Goal: Information Seeking & Learning: Find contact information

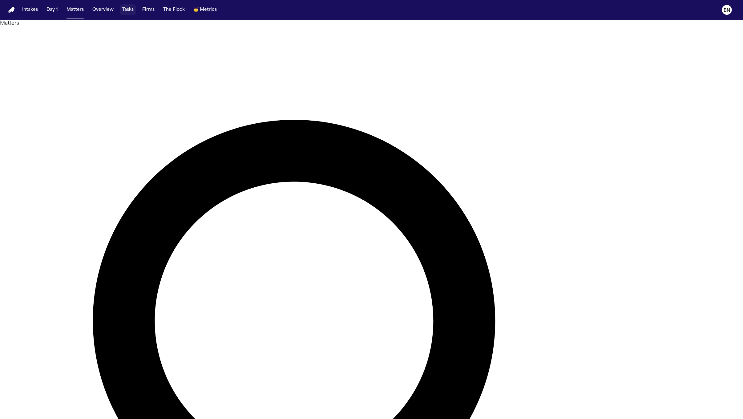
click at [131, 13] on button "Tasks" at bounding box center [128, 9] width 16 height 11
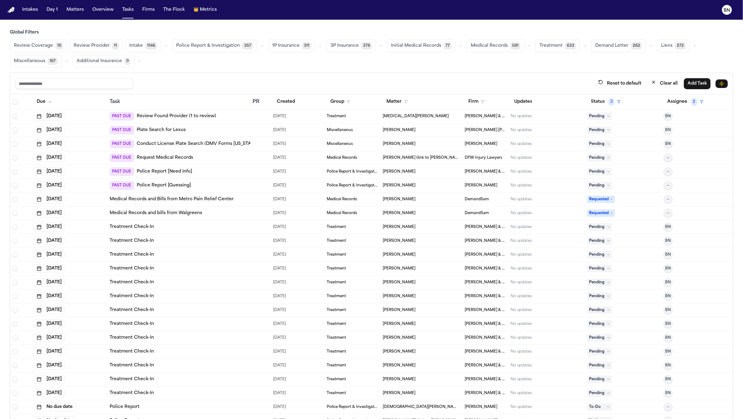
click at [164, 45] on icon "button" at bounding box center [166, 46] width 4 height 4
click at [249, 77] on div "Reset to default Clear all Add Task" at bounding box center [371, 84] width 723 height 22
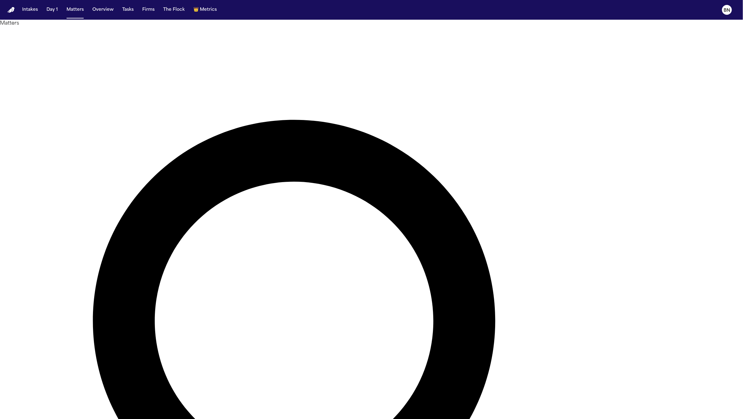
click at [24, 16] on nav "Intakes Day 1 Matters Overview Tasks Firms The Flock 👑 Metrics BN" at bounding box center [371, 10] width 743 height 20
click at [27, 14] on button "Intakes" at bounding box center [30, 9] width 21 height 11
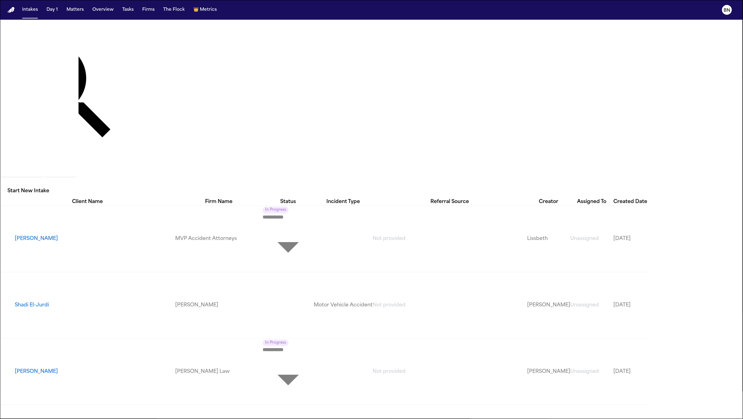
click at [647, 198] on th "Created Date" at bounding box center [630, 202] width 34 height 8
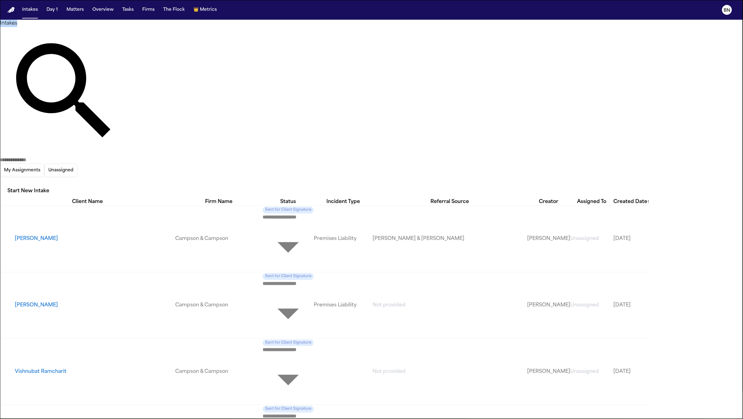
click at [373, 20] on div "Intakes My Assignments Unassigned Start New Intake" at bounding box center [371, 109] width 743 height 179
click at [162, 27] on h1 "Intakes" at bounding box center [371, 23] width 743 height 7
click at [0, 182] on icon "button" at bounding box center [0, 182] width 0 height 0
click at [385, 419] on div at bounding box center [371, 419] width 743 height 0
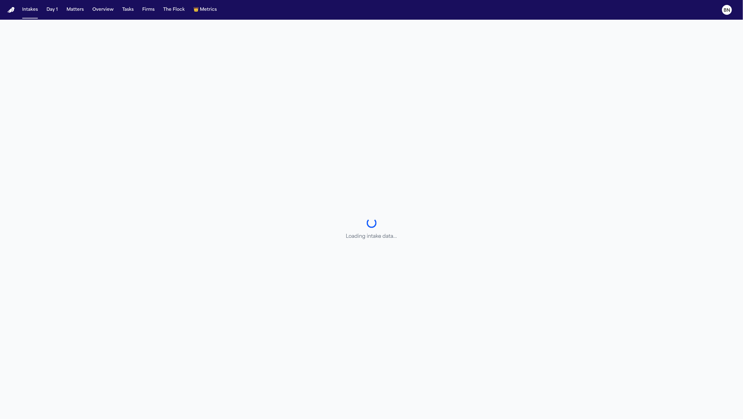
select select "**********"
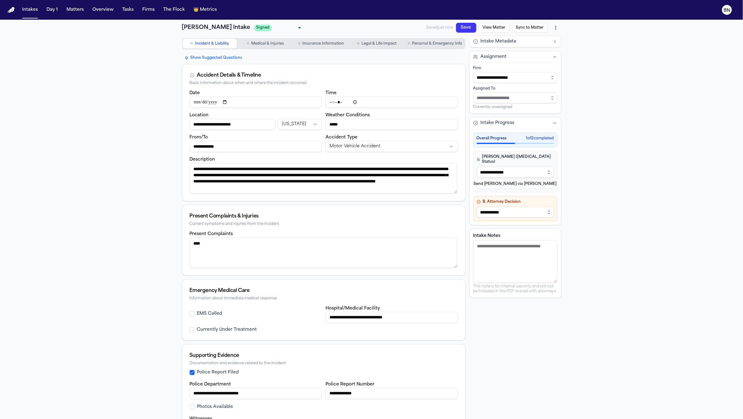
click at [30, 11] on button "Intakes" at bounding box center [30, 9] width 21 height 11
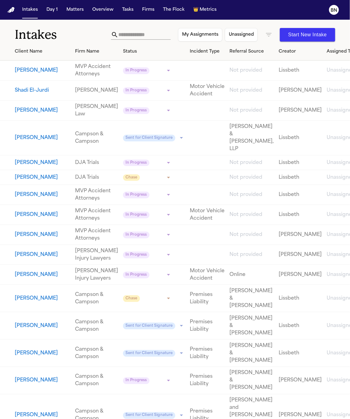
click at [273, 35] on icon "button" at bounding box center [268, 34] width 7 height 7
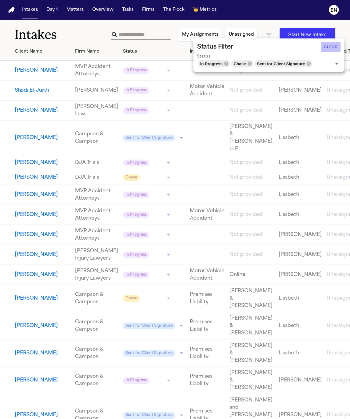
click at [334, 48] on button "Clear" at bounding box center [332, 47] width 20 height 10
click at [326, 48] on div at bounding box center [175, 209] width 350 height 419
click at [335, 48] on div at bounding box center [175, 209] width 350 height 419
click at [333, 63] on button "Open" at bounding box center [337, 64] width 9 height 9
click at [311, 63] on div at bounding box center [175, 209] width 350 height 419
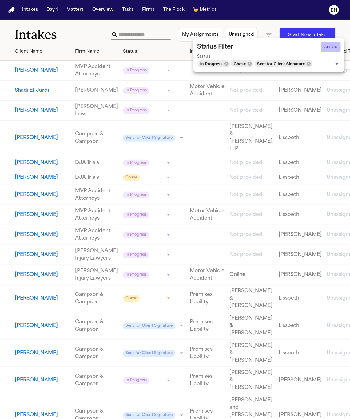
click at [310, 63] on div "Status Filter Clear Status In Progress Chase Sent for Client Signature" at bounding box center [269, 55] width 151 height 34
click at [350, 78] on html "**********" at bounding box center [175, 209] width 350 height 419
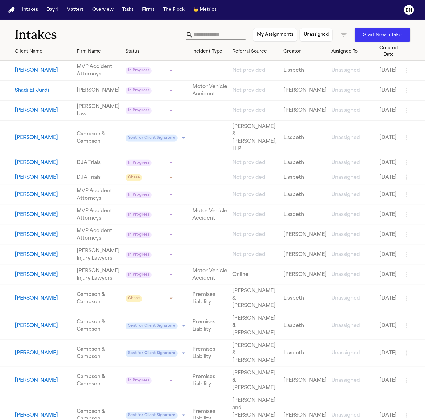
click at [342, 36] on icon "button" at bounding box center [343, 34] width 7 height 7
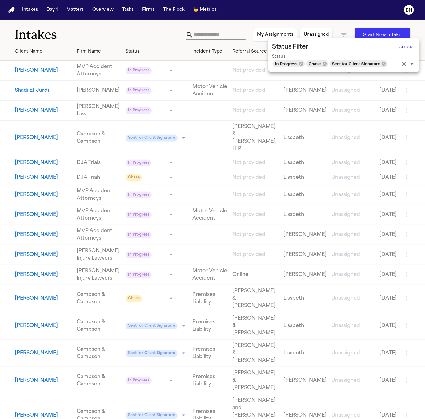
drag, startPoint x: 385, startPoint y: 64, endPoint x: 341, endPoint y: 63, distance: 44.0
click at [385, 64] on icon at bounding box center [384, 64] width 4 height 4
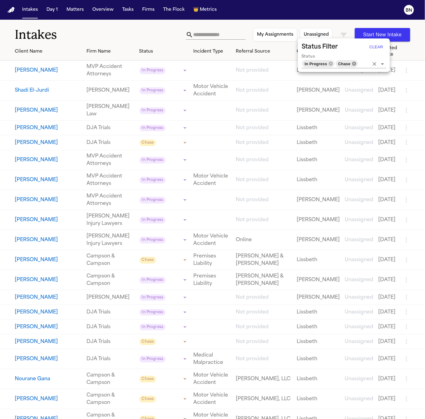
click at [355, 65] on icon at bounding box center [354, 64] width 4 height 4
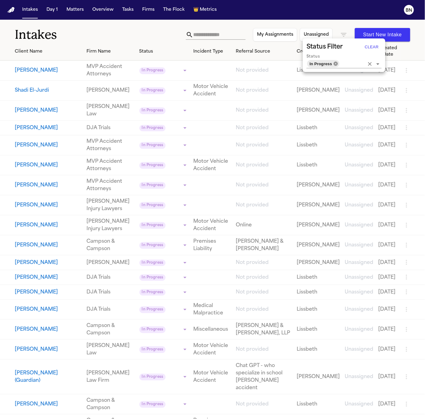
click at [336, 63] on icon at bounding box center [336, 63] width 5 height 5
click at [340, 63] on input "Status" at bounding box center [352, 63] width 24 height 9
click at [365, 65] on input "Status" at bounding box center [352, 63] width 24 height 9
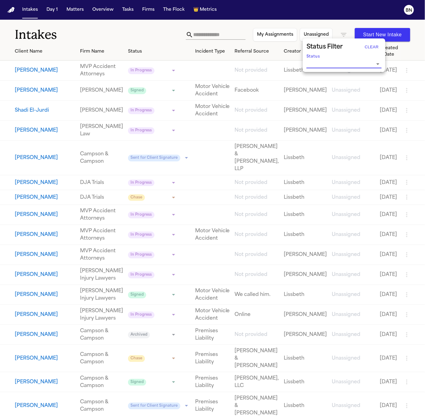
drag, startPoint x: 370, startPoint y: 63, endPoint x: 372, endPoint y: 50, distance: 13.4
click at [370, 63] on input "Status" at bounding box center [340, 63] width 66 height 9
click at [144, 26] on div at bounding box center [212, 209] width 425 height 419
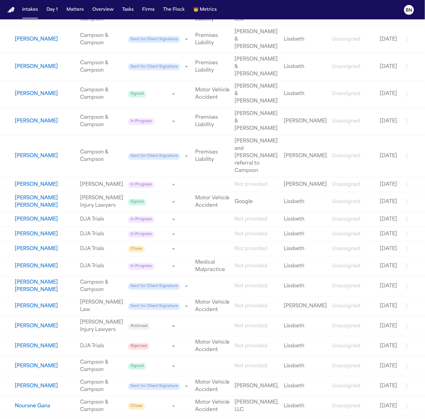
scroll to position [445, 0]
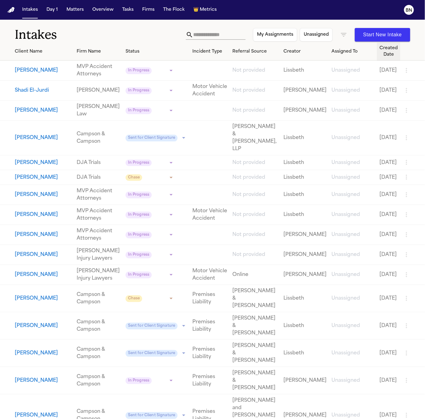
click at [386, 57] on div "Created Date" at bounding box center [389, 51] width 18 height 13
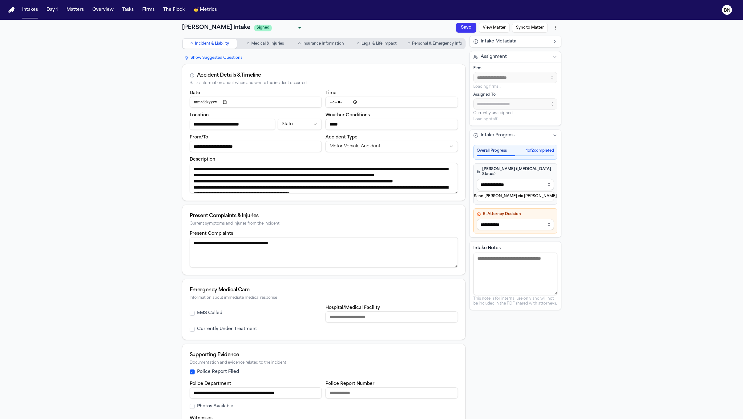
select select "**********"
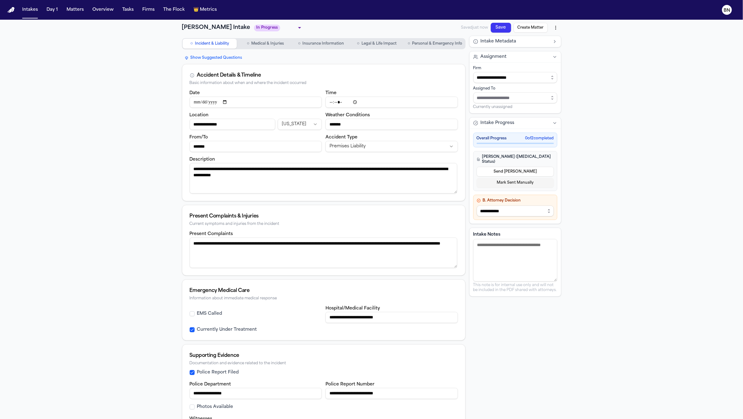
scroll to position [26, 0]
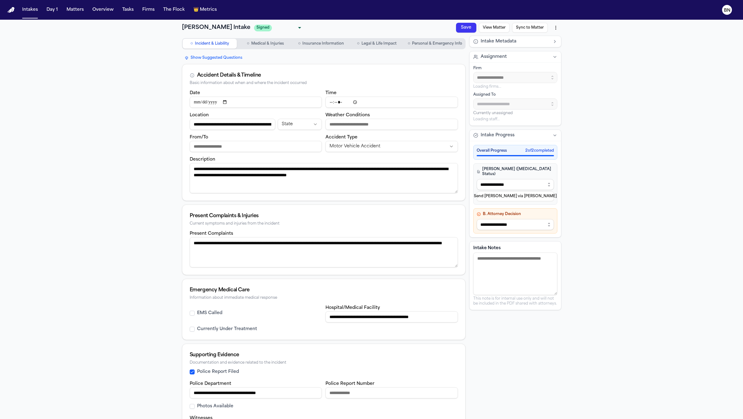
select select "**********"
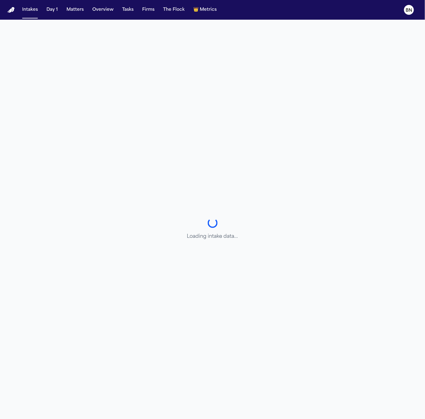
select select "**********"
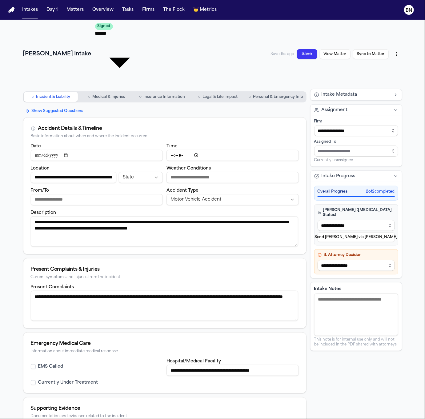
click at [141, 27] on div "[PERSON_NAME] Intake Signed Signed ****** ​ Saved 5s ago Save View Matter Sync …" at bounding box center [212, 54] width 379 height 64
click at [138, 27] on body "**********" at bounding box center [212, 209] width 425 height 419
click at [165, 419] on div at bounding box center [212, 419] width 425 height 0
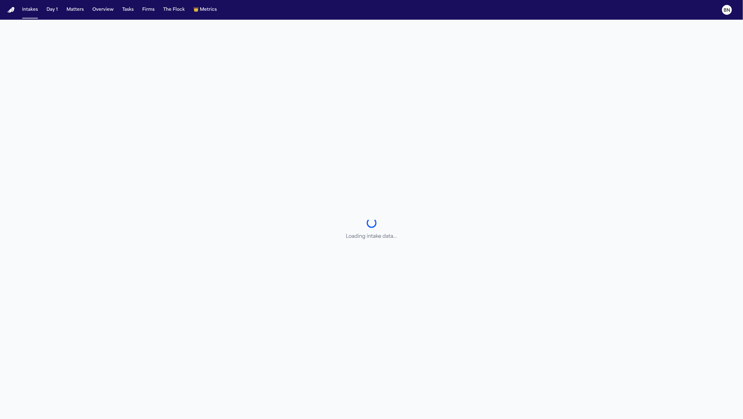
select select "**********"
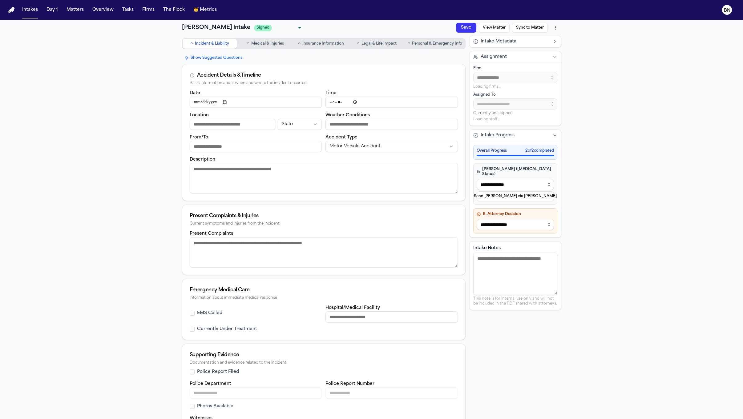
select select "**********"
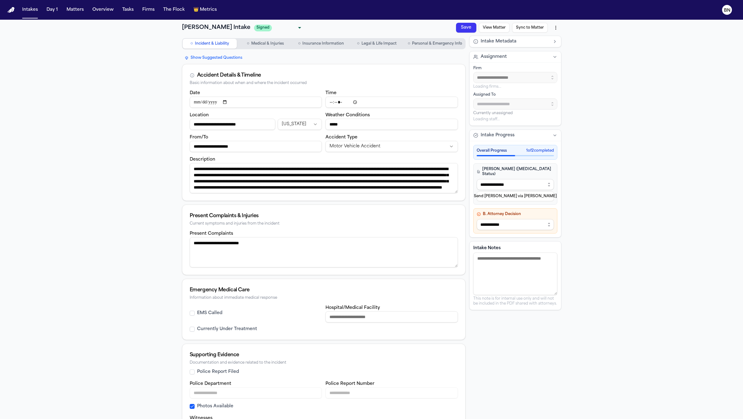
select select "**********"
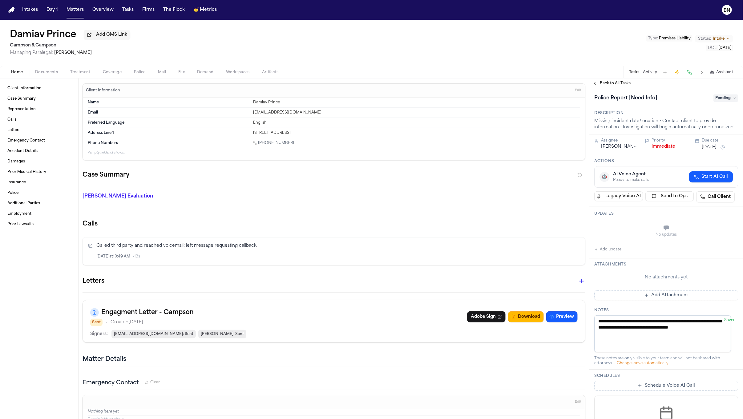
click at [605, 84] on span "Back to All Tasks" at bounding box center [615, 83] width 31 height 5
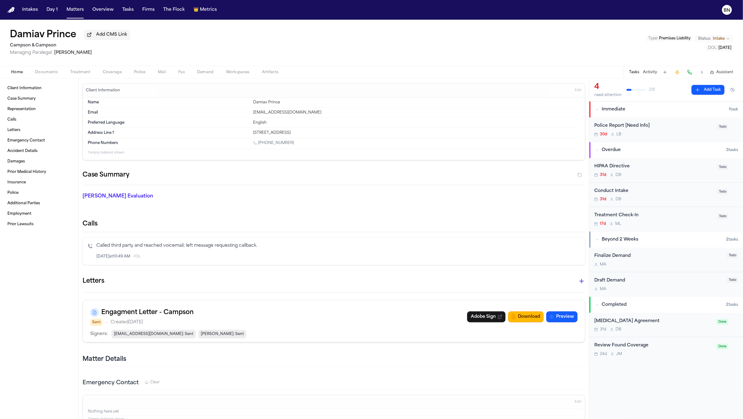
click at [45, 71] on span "Documents" at bounding box center [46, 72] width 23 height 5
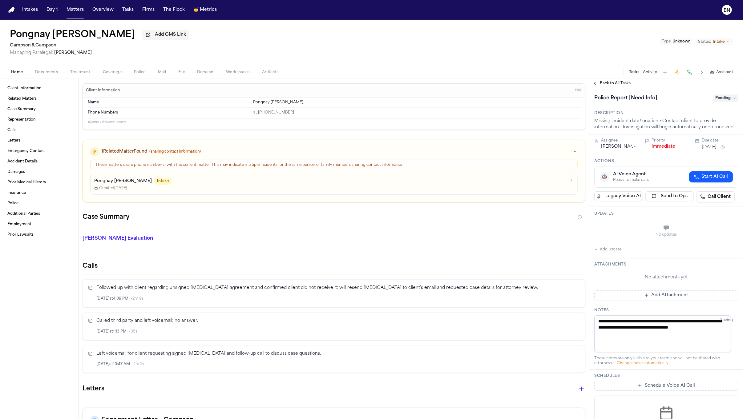
click at [140, 184] on p "Pongnay Jean Exantus" at bounding box center [123, 181] width 58 height 6
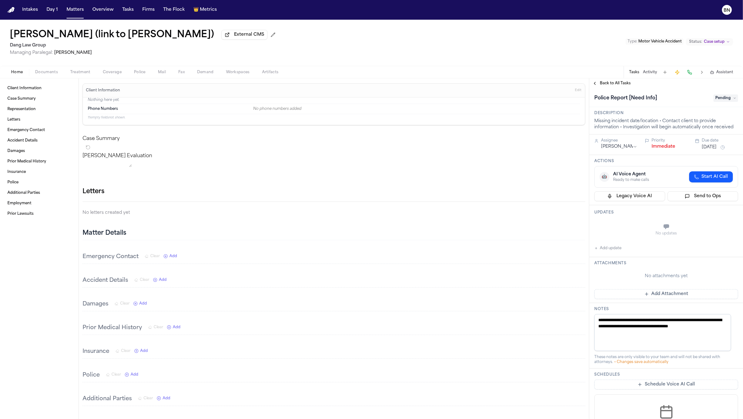
click at [608, 84] on span "Back to All Tasks" at bounding box center [615, 83] width 31 height 5
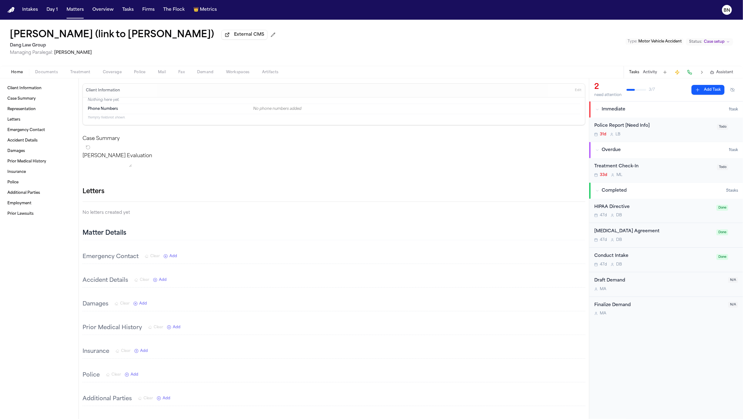
click at [135, 71] on span "Police" at bounding box center [140, 72] width 12 height 5
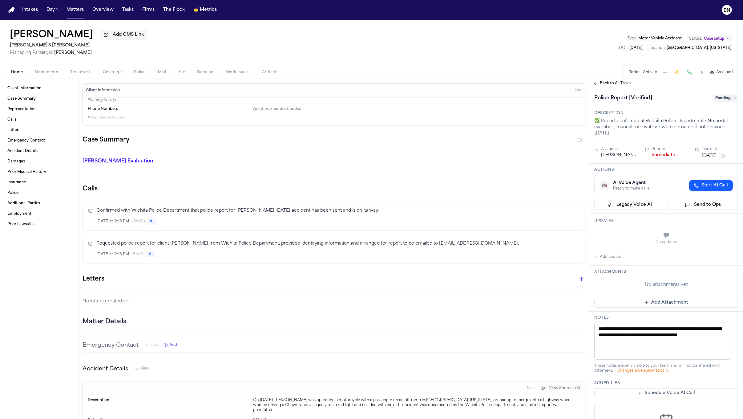
click at [112, 73] on span "Coverage" at bounding box center [112, 72] width 19 height 5
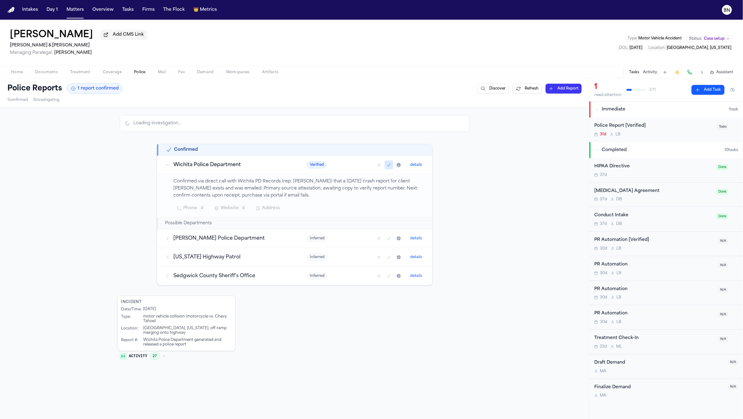
click at [132, 74] on button "Police" at bounding box center [140, 72] width 24 height 7
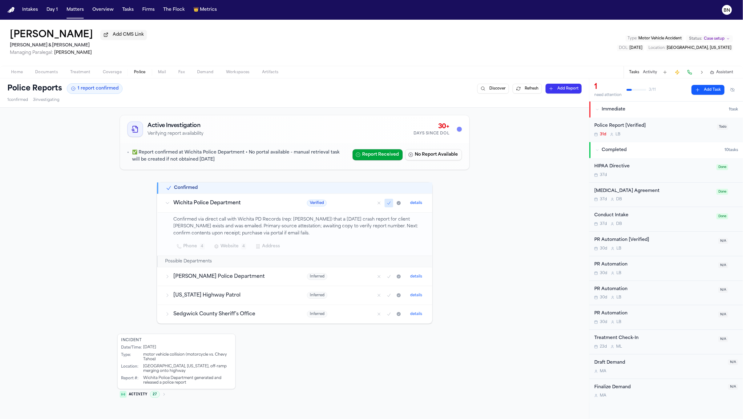
drag, startPoint x: 112, startPoint y: 111, endPoint x: 140, endPoint y: 1, distance: 114.2
click at [0, 0] on div "Intakes Day 1 Matters Overview Tasks Firms The Flock 👑 Metrics BN Keith Snyder …" at bounding box center [371, 209] width 743 height 419
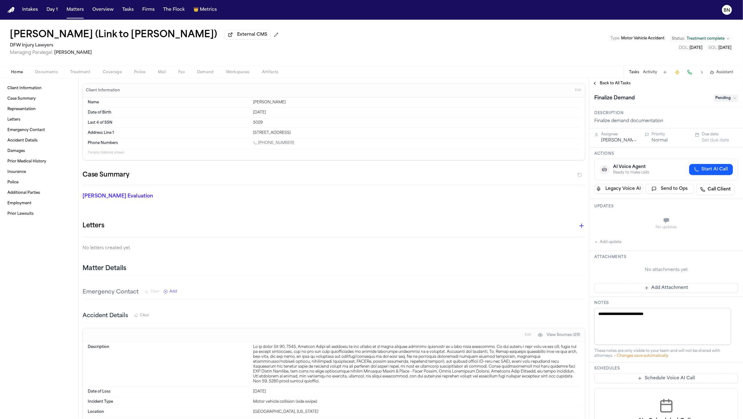
click at [607, 80] on div "Back to All Tasks" at bounding box center [666, 84] width 154 height 10
click at [608, 82] on span "Back to All Tasks" at bounding box center [615, 83] width 31 height 5
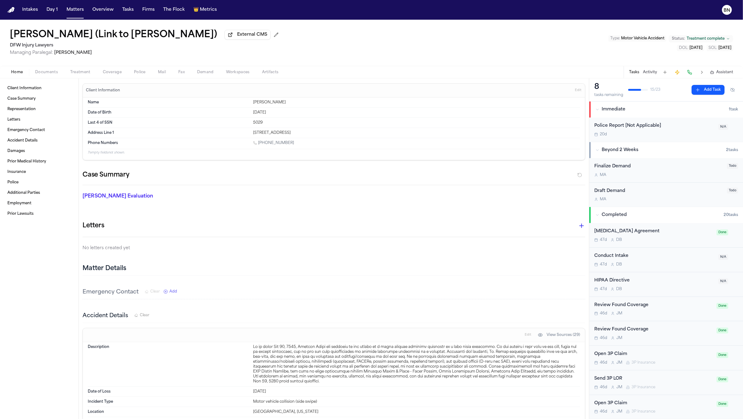
click at [66, 72] on button "Treatment" at bounding box center [80, 72] width 33 height 7
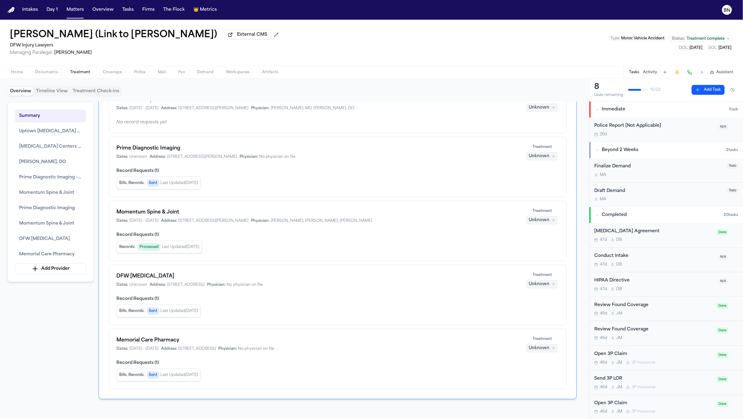
scroll to position [300, 0]
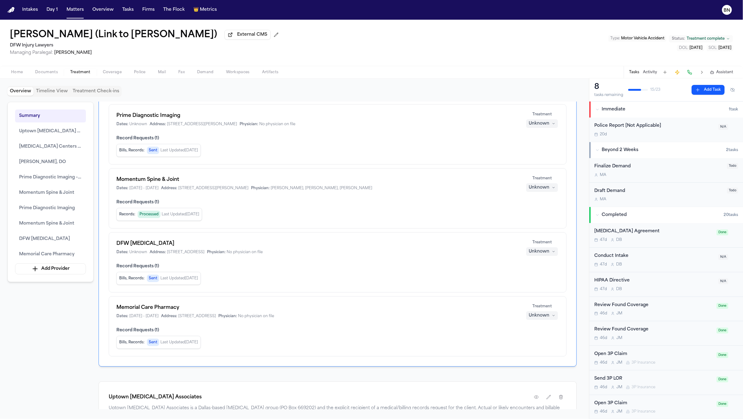
click at [173, 217] on span "Last Updated Sep 18, 2025" at bounding box center [181, 214] width 38 height 5
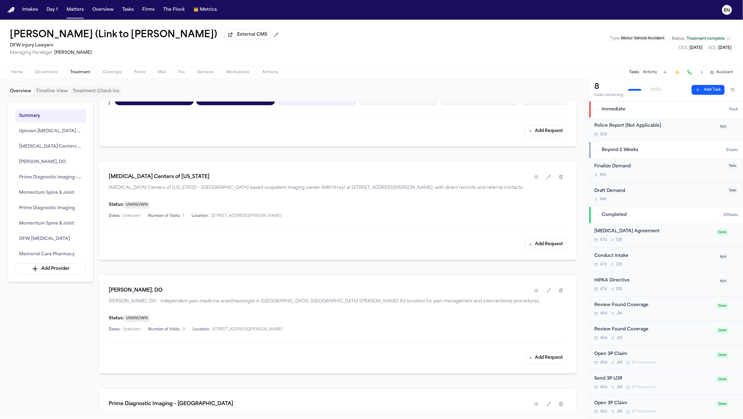
scroll to position [758, 0]
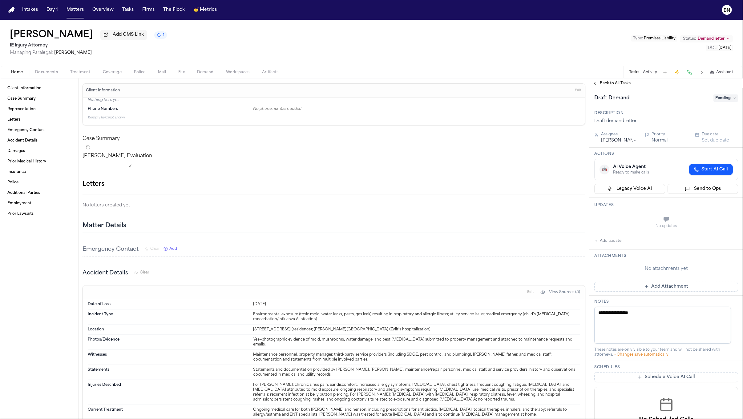
click at [609, 86] on span "Back to All Tasks" at bounding box center [615, 83] width 31 height 5
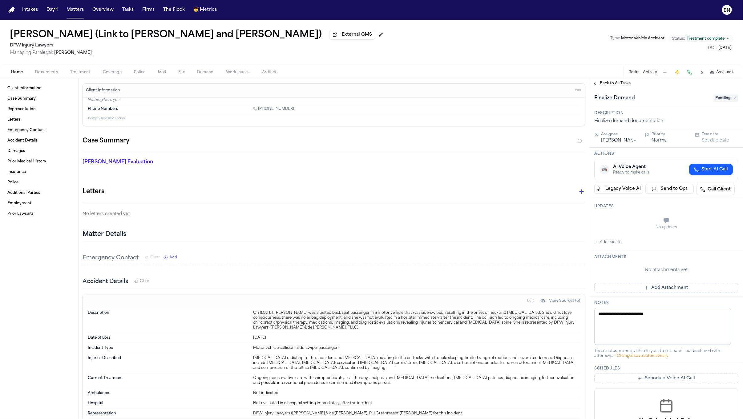
click at [605, 85] on span "Back to All Tasks" at bounding box center [615, 83] width 31 height 5
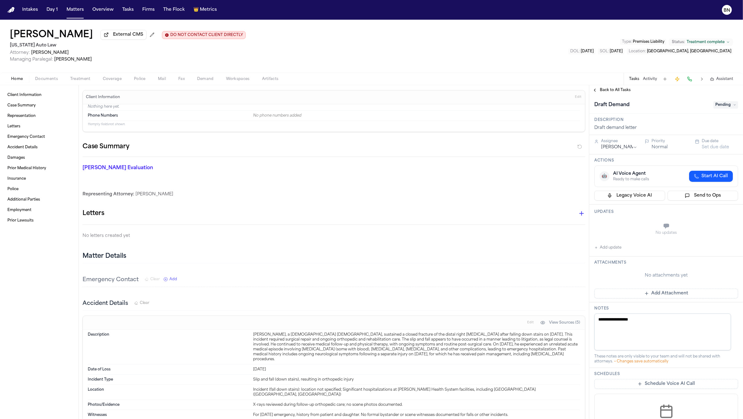
click at [598, 91] on button "Back to All Tasks" at bounding box center [611, 90] width 44 height 5
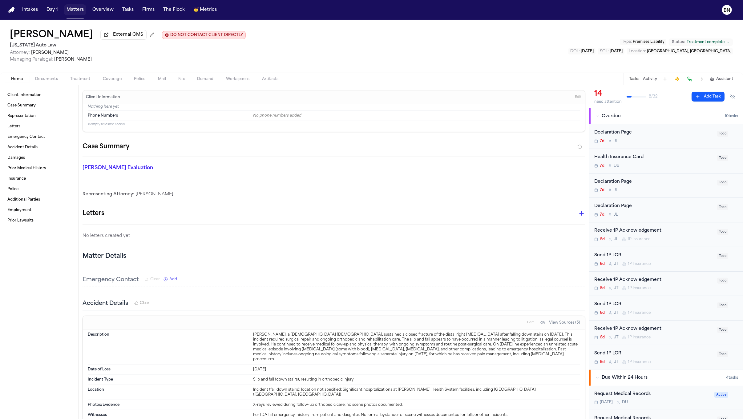
click at [70, 11] on button "Matters" at bounding box center [75, 9] width 22 height 11
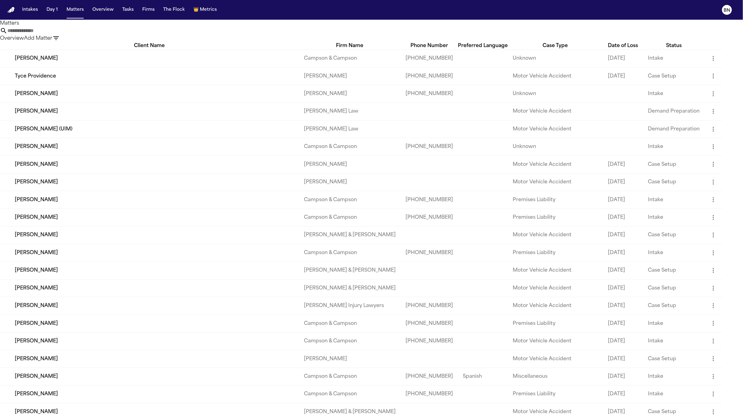
click at [57, 34] on input "text" at bounding box center [31, 30] width 49 height 7
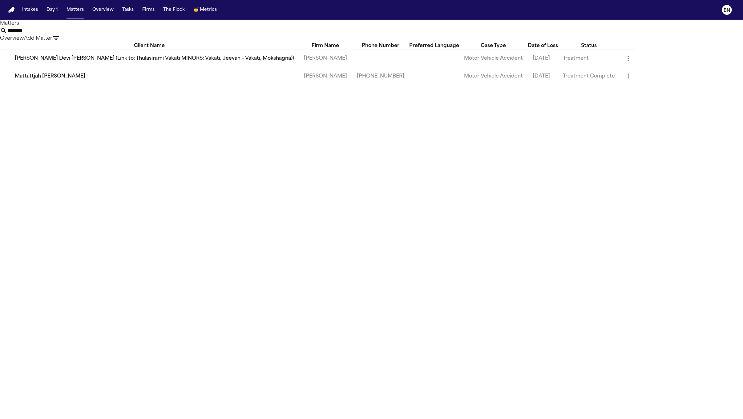
type input "********"
click at [139, 85] on td "Mattattjah [PERSON_NAME]" at bounding box center [149, 76] width 299 height 18
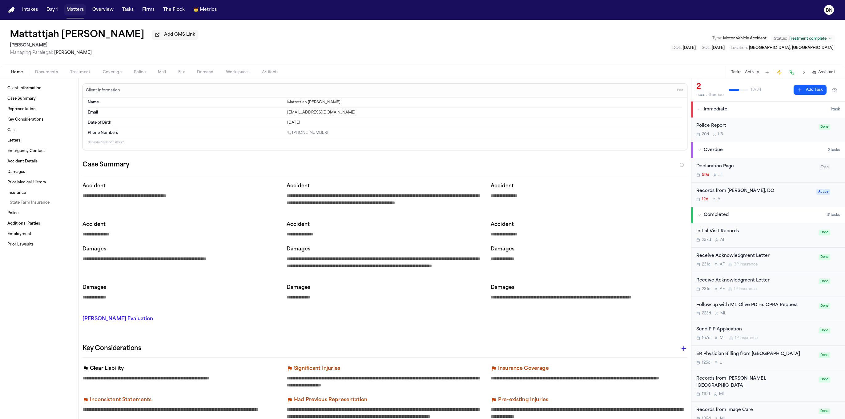
click at [76, 13] on button "Matters" at bounding box center [75, 9] width 22 height 11
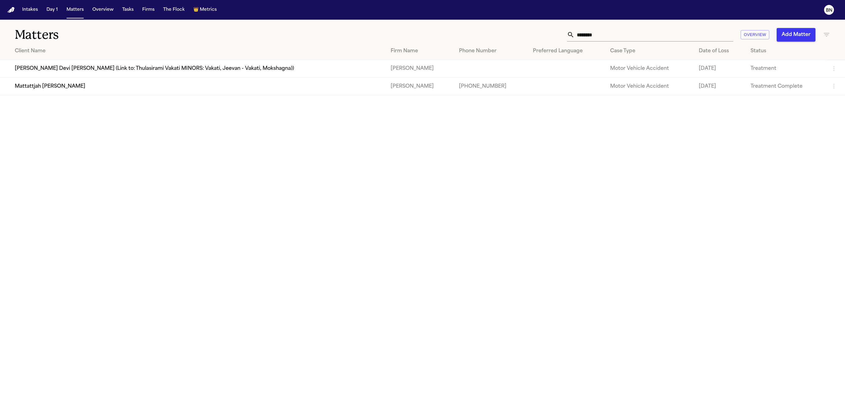
click at [585, 43] on th "Preferred Language" at bounding box center [566, 51] width 77 height 18
click at [586, 36] on input "********" at bounding box center [654, 35] width 159 height 14
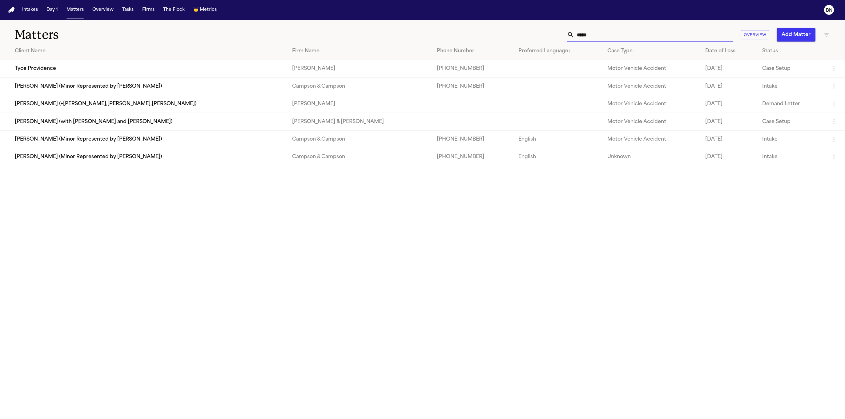
type input "****"
click at [185, 70] on td "Tyce Providence" at bounding box center [143, 69] width 287 height 18
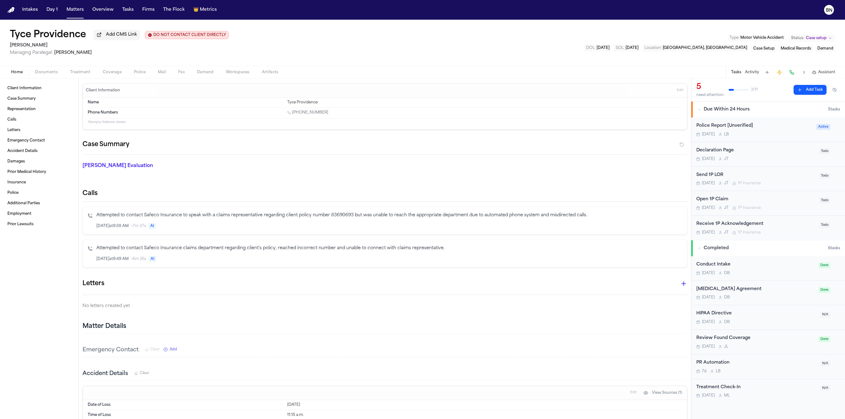
click at [103, 73] on span "Coverage" at bounding box center [112, 72] width 19 height 5
click at [16, 74] on span "Home" at bounding box center [17, 72] width 12 height 5
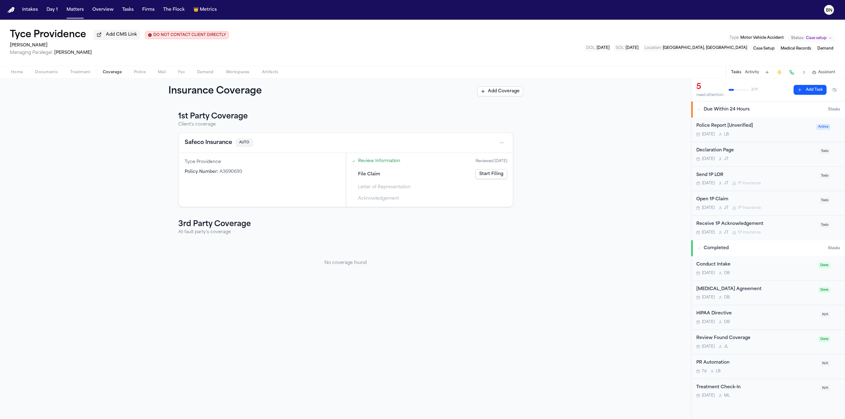
click at [119, 75] on span "Coverage" at bounding box center [112, 72] width 19 height 5
click at [212, 140] on button "Safeco Insurance" at bounding box center [208, 143] width 47 height 9
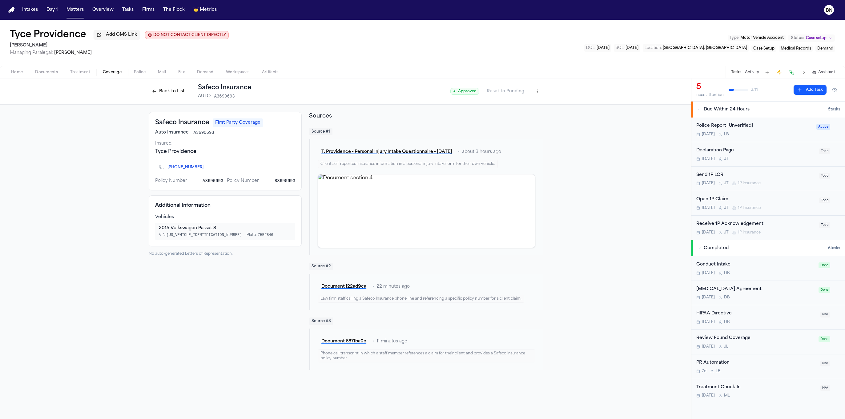
click at [205, 169] on icon "Copy to clipboard" at bounding box center [207, 168] width 4 height 4
click at [480, 123] on div "Sources Source # 1 T. Providence - Personal Injury Intake Questionnaire - 9.19.…" at bounding box center [425, 241] width 233 height 258
click at [205, 168] on icon "Copy to clipboard" at bounding box center [207, 168] width 4 height 4
click at [205, 169] on icon "Copy to clipboard" at bounding box center [207, 168] width 4 height 4
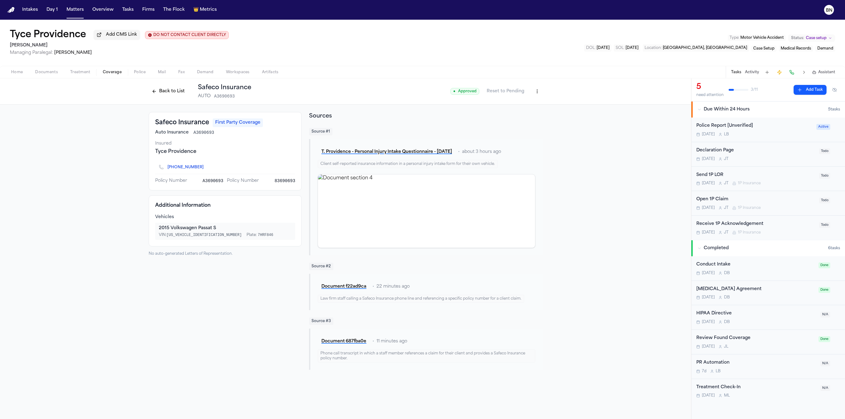
click at [540, 90] on html "Intakes Day 1 Matters Overview Tasks Firms The Flock 👑 Metrics BN Tyce Providen…" at bounding box center [422, 209] width 845 height 419
click at [536, 106] on div "Edit Coverage" at bounding box center [516, 106] width 52 height 10
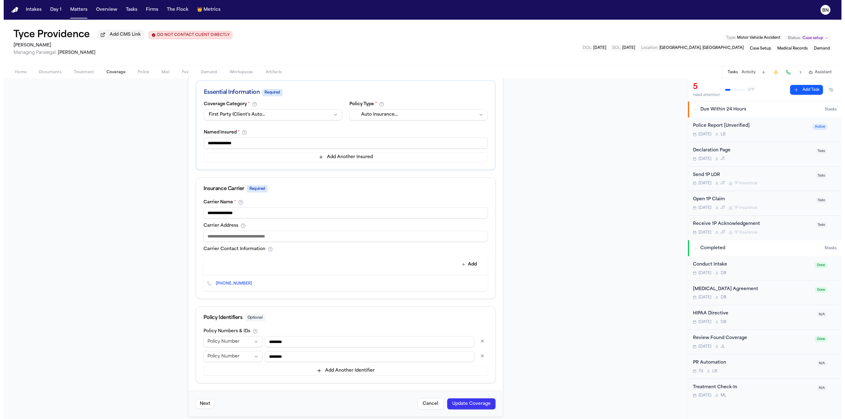
scroll to position [118, 0]
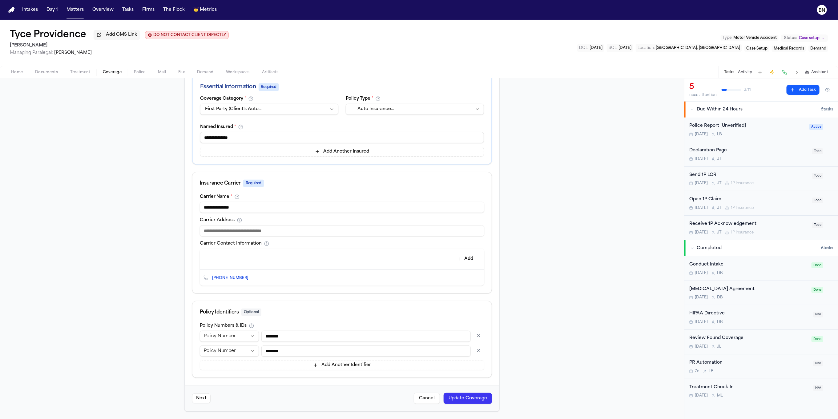
drag, startPoint x: 295, startPoint y: 279, endPoint x: 396, endPoint y: 271, distance: 101.7
click at [296, 279] on div "+1 (877) 917-2731" at bounding box center [342, 278] width 285 height 16
click at [466, 277] on icon "Edit contact" at bounding box center [467, 278] width 3 height 3
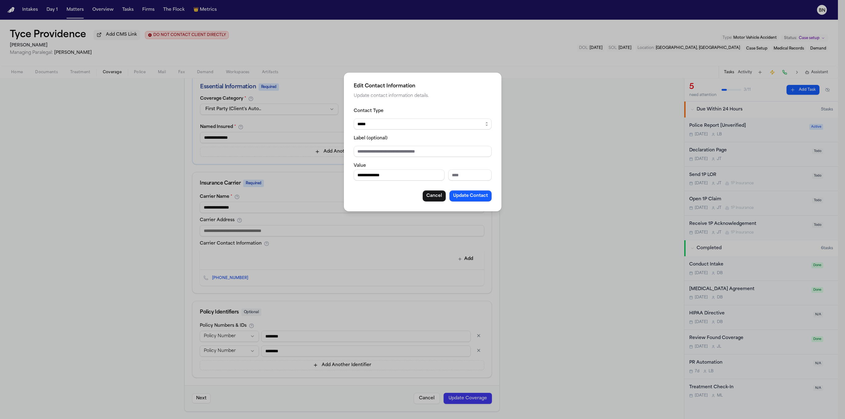
drag, startPoint x: 419, startPoint y: 178, endPoint x: 326, endPoint y: 178, distance: 92.1
click at [326, 178] on div "**********" at bounding box center [422, 209] width 845 height 419
paste input "Phone number"
type input "**********"
click at [482, 199] on button "Update Contact" at bounding box center [471, 196] width 42 height 11
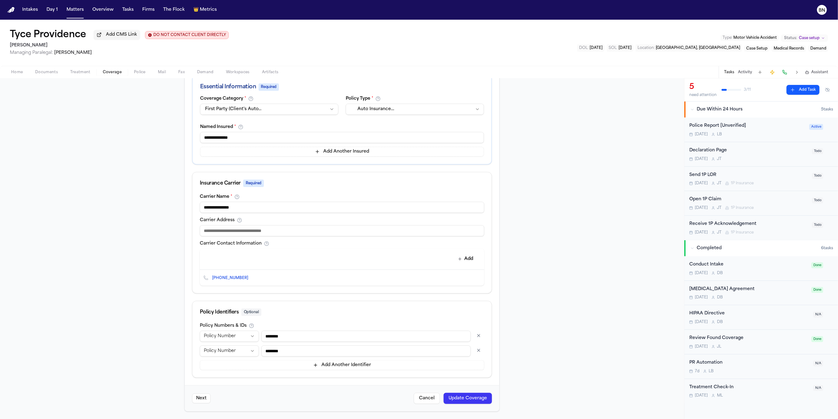
click at [465, 398] on button "Update Coverage" at bounding box center [468, 398] width 48 height 11
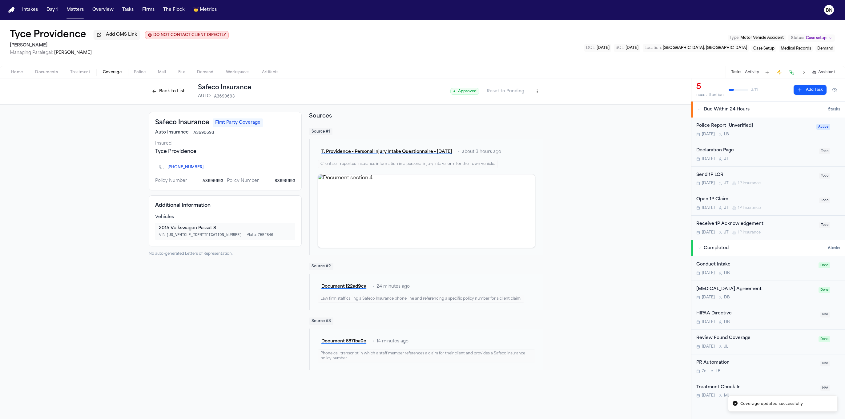
click at [180, 94] on button "Back to List" at bounding box center [168, 92] width 39 height 10
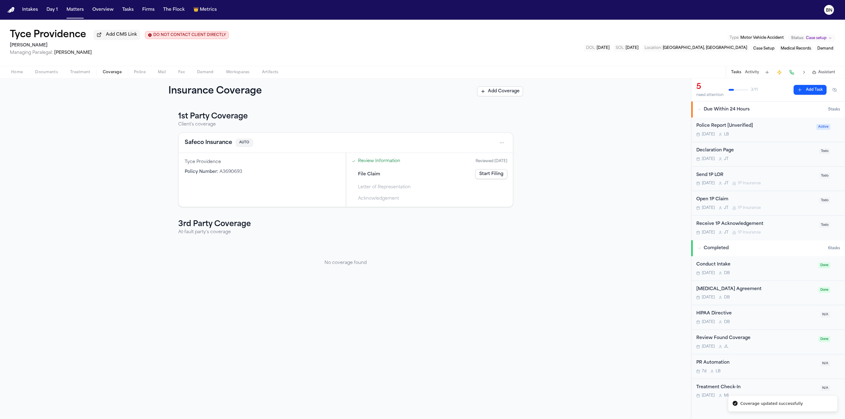
click at [384, 162] on link "Review Information" at bounding box center [379, 161] width 42 height 6
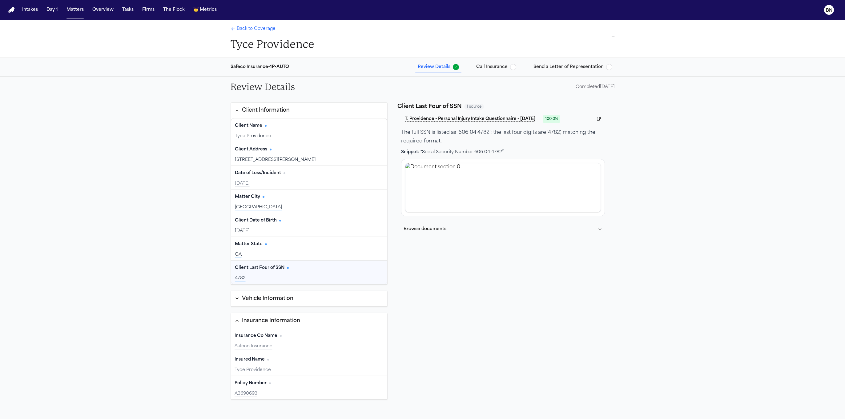
scroll to position [14, 0]
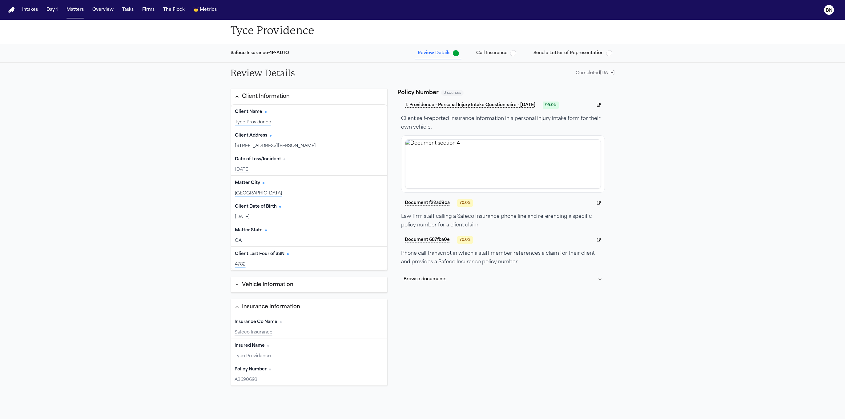
click at [272, 373] on div "Policy Number Edit" at bounding box center [309, 370] width 149 height 10
click at [269, 375] on div "Policy Number Edit" at bounding box center [309, 370] width 149 height 10
click at [269, 377] on div "Policy Number Edit A3690693" at bounding box center [309, 373] width 157 height 23
click at [304, 383] on div "A3690693" at bounding box center [309, 380] width 149 height 6
click at [284, 292] on button "Vehicle Information" at bounding box center [309, 285] width 157 height 16
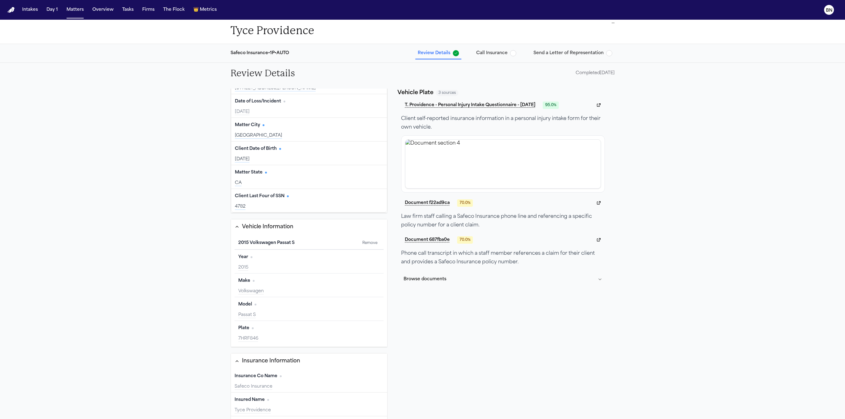
scroll to position [54, 0]
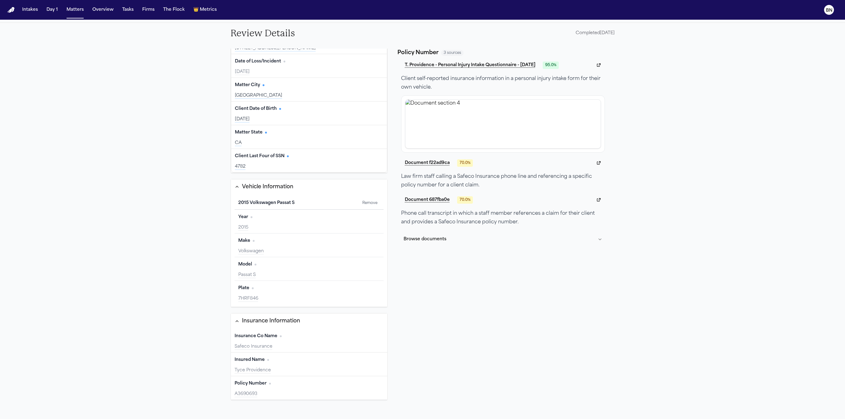
click at [291, 384] on div "Policy Number Edit" at bounding box center [309, 384] width 149 height 10
click at [300, 386] on div "Policy Number Edit" at bounding box center [309, 384] width 149 height 10
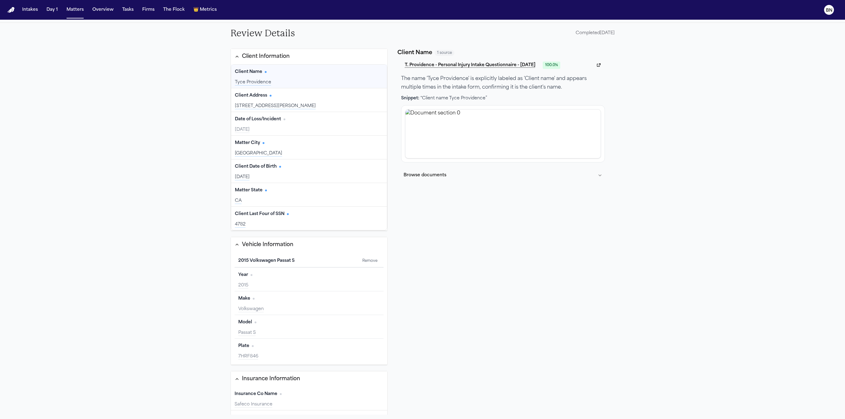
scroll to position [0, 0]
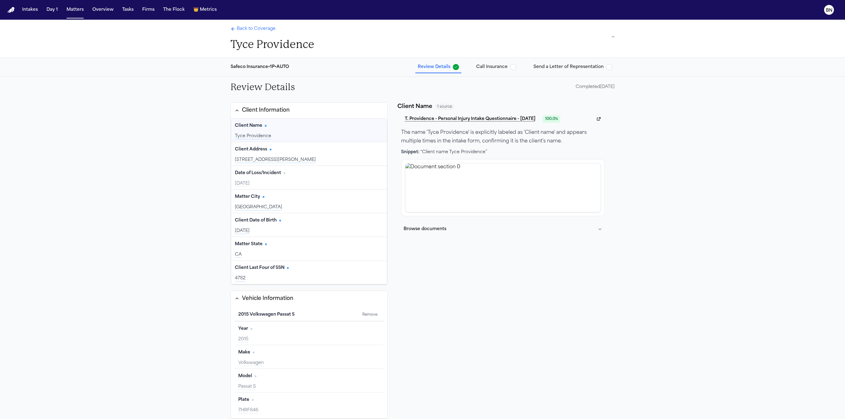
click at [249, 30] on span "Back to Coverage" at bounding box center [256, 29] width 39 height 6
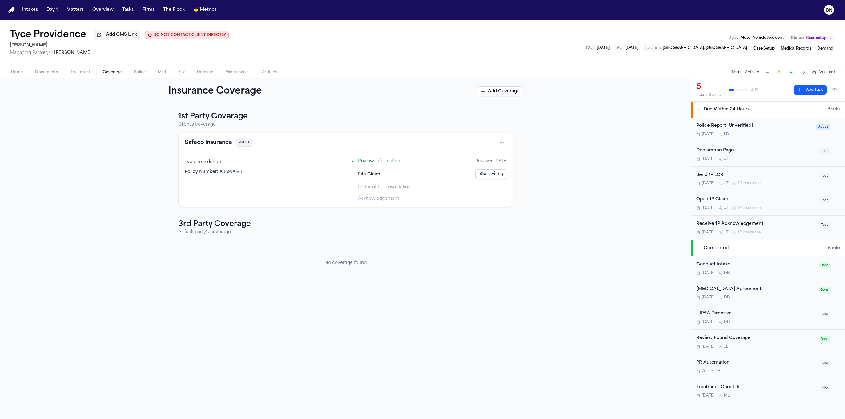
click at [196, 142] on button "Safeco Insurance" at bounding box center [208, 143] width 47 height 9
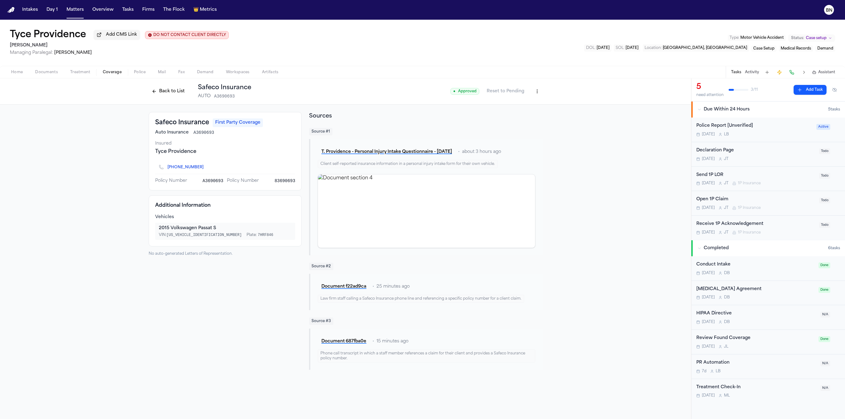
click at [399, 208] on img "View document section 4" at bounding box center [426, 211] width 217 height 73
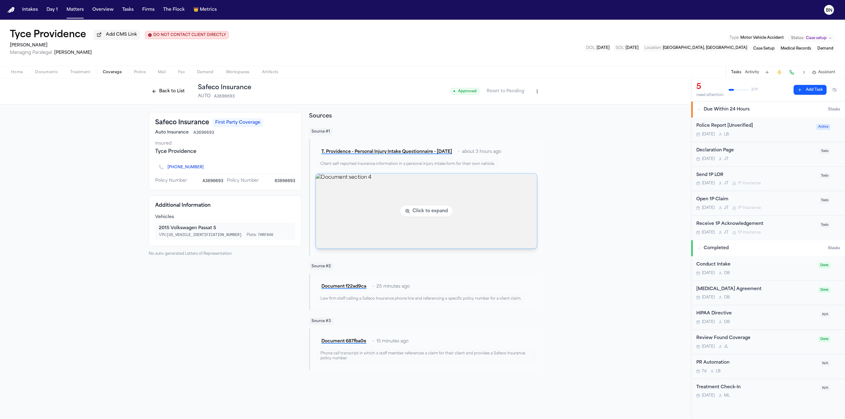
click at [348, 228] on img "View document section 4" at bounding box center [426, 211] width 221 height 75
click at [326, 225] on img "View document section 4" at bounding box center [426, 211] width 221 height 75
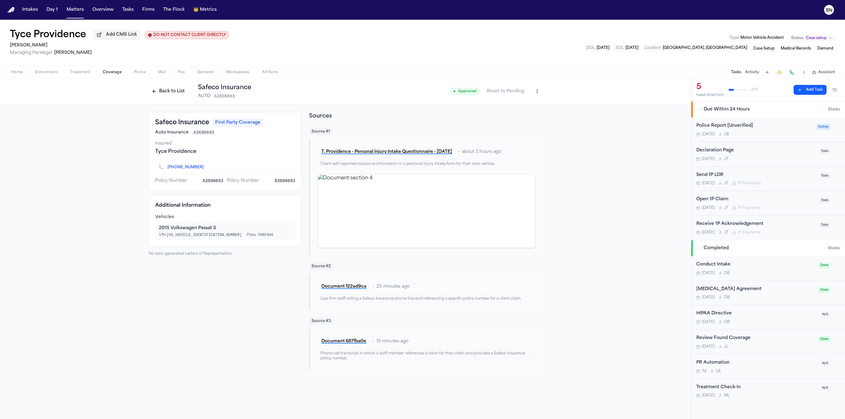
click at [164, 94] on button "Back to List" at bounding box center [168, 92] width 39 height 10
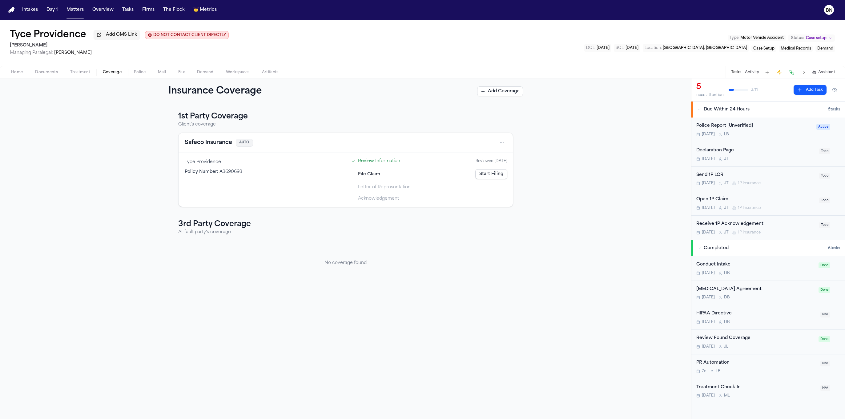
click at [370, 161] on link "Review Information" at bounding box center [379, 161] width 42 height 6
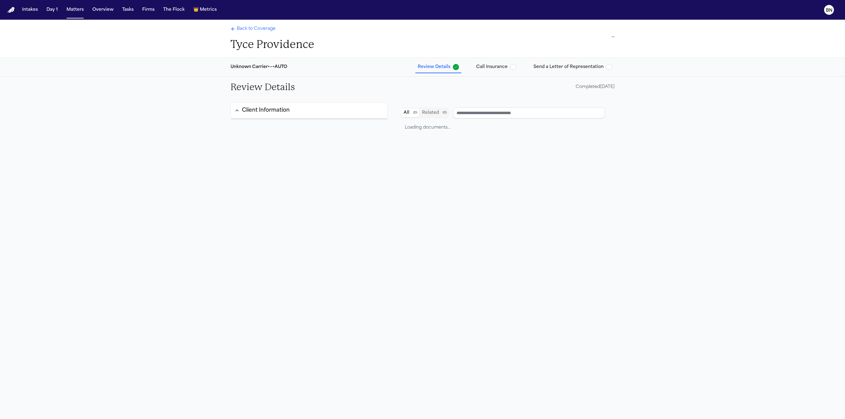
click at [507, 68] on span "Call Insurance" at bounding box center [491, 67] width 31 height 6
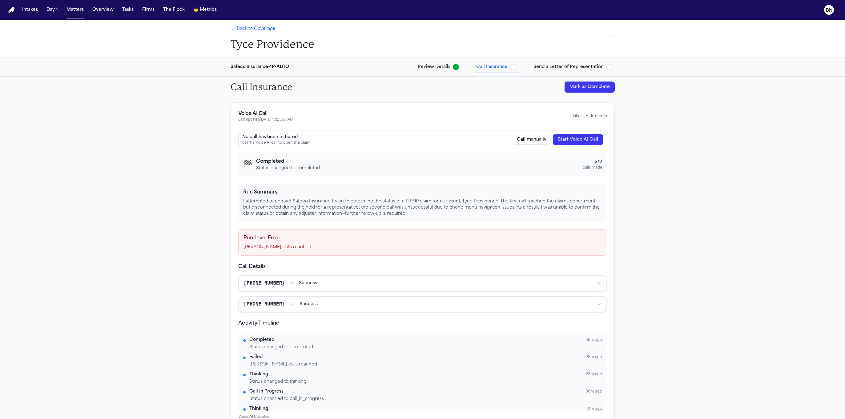
click at [435, 71] on button "Review Details" at bounding box center [438, 67] width 46 height 11
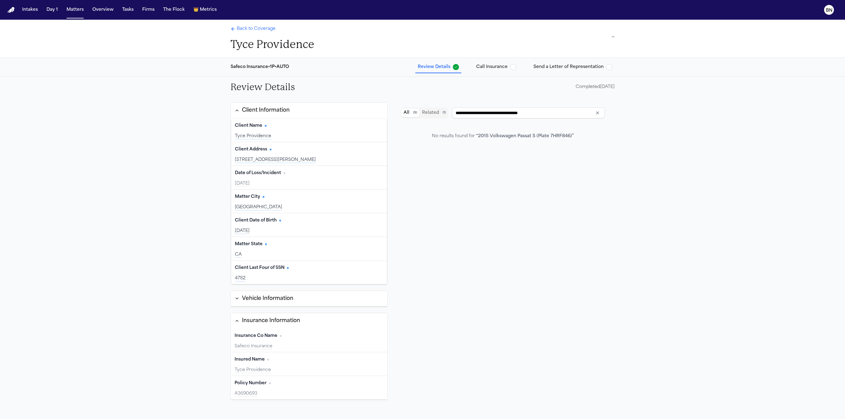
click at [484, 68] on span "Call Insurance" at bounding box center [491, 67] width 31 height 6
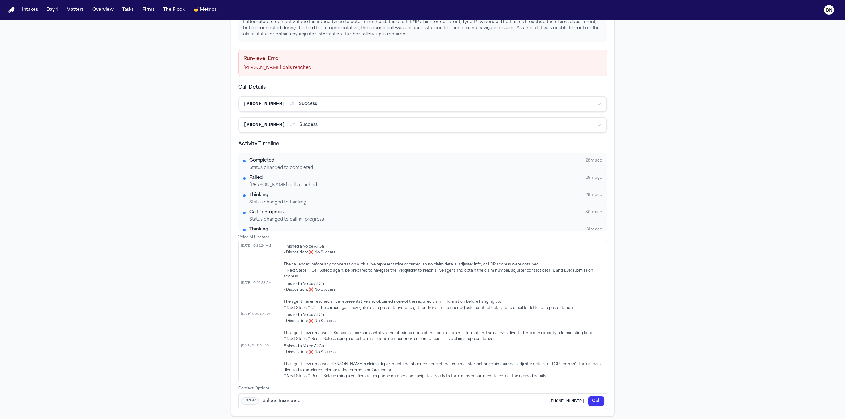
scroll to position [182, 0]
drag, startPoint x: 585, startPoint y: 399, endPoint x: 546, endPoint y: 398, distance: 39.1
click at [546, 398] on div "Carrier Safeco Insurance 1-800-332-3226 Call" at bounding box center [423, 399] width 368 height 15
click at [599, 396] on button "Call" at bounding box center [597, 399] width 16 height 10
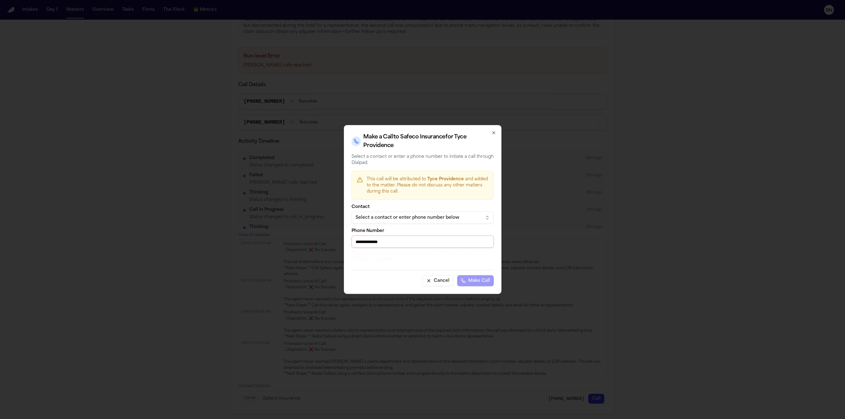
click at [470, 280] on div "Cancel Make Call" at bounding box center [423, 278] width 142 height 16
click at [450, 221] on div "Select a contact or enter phone number below" at bounding box center [418, 218] width 124 height 6
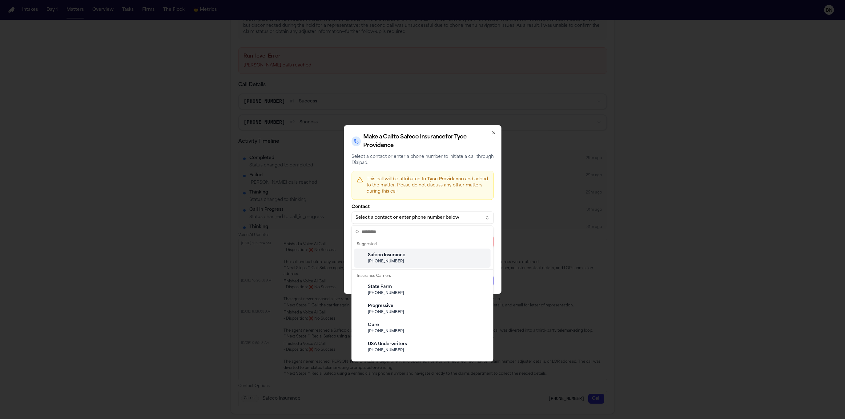
click at [435, 260] on span "1-800-332-3226" at bounding box center [427, 261] width 119 height 5
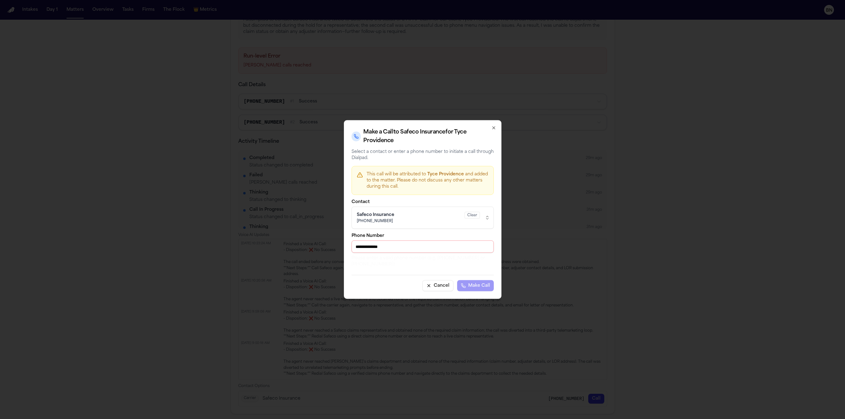
click at [484, 289] on div "Cancel Make Call" at bounding box center [423, 283] width 142 height 16
click at [461, 246] on input "**********" at bounding box center [423, 247] width 142 height 12
type input "**********"
click at [493, 122] on div "**********" at bounding box center [423, 209] width 158 height 179
click at [493, 124] on div "**********" at bounding box center [423, 209] width 158 height 179
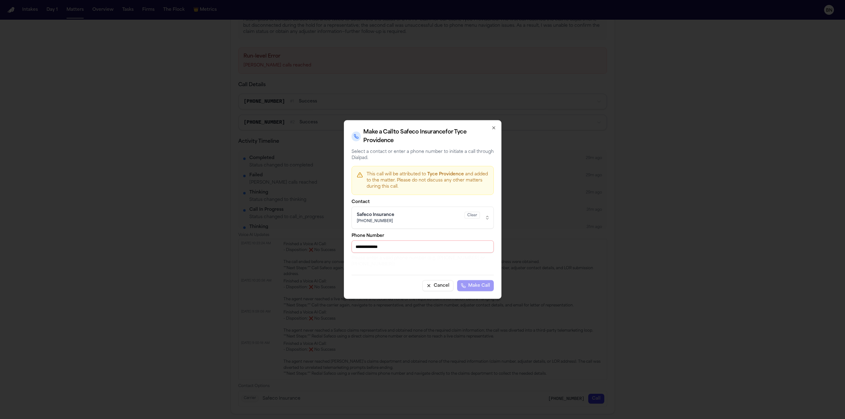
click at [493, 127] on icon "button" at bounding box center [494, 128] width 2 height 2
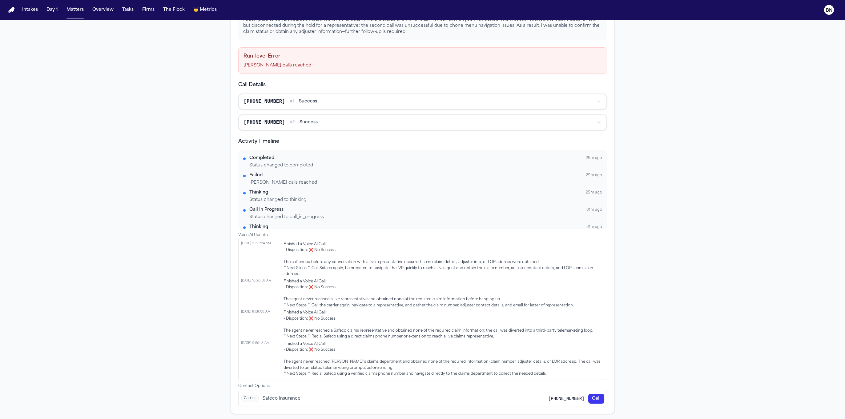
scroll to position [0, 0]
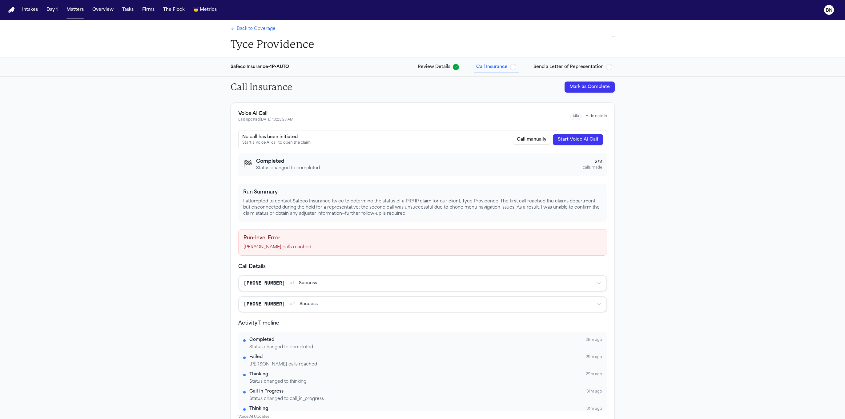
click at [587, 140] on button "Start Voice AI Call" at bounding box center [578, 139] width 50 height 11
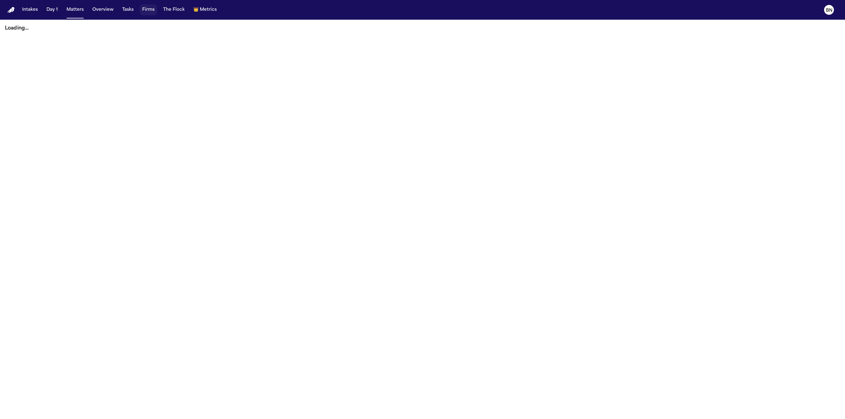
click at [148, 12] on button "Firms" at bounding box center [148, 9] width 17 height 11
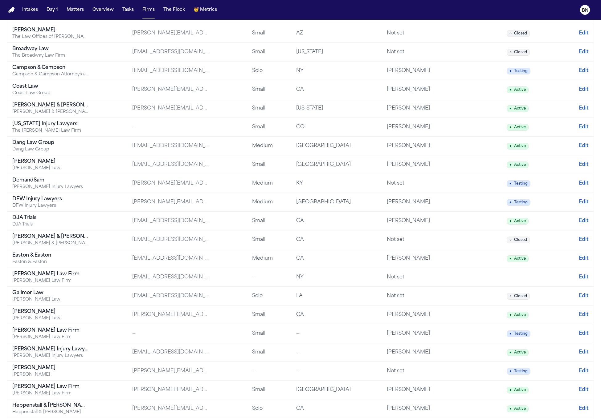
scroll to position [174, 0]
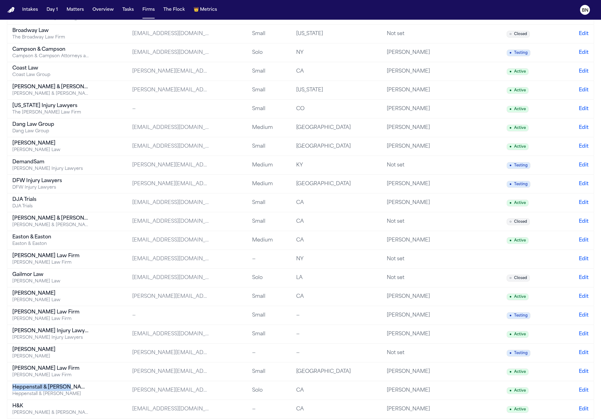
drag, startPoint x: 66, startPoint y: 392, endPoint x: 8, endPoint y: 389, distance: 58.3
click at [10, 390] on td "Heppenstall & Schultz Heppenstall & Schultz" at bounding box center [67, 391] width 120 height 19
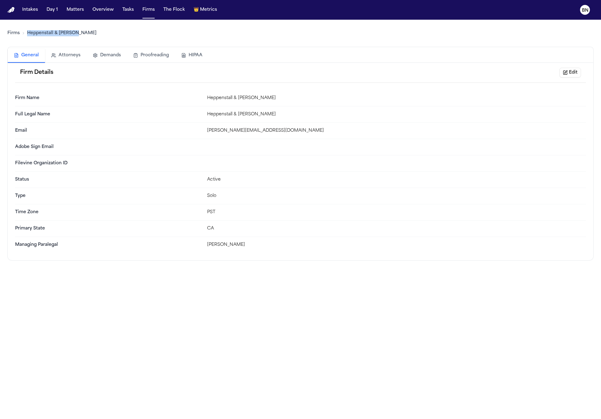
drag, startPoint x: 84, startPoint y: 35, endPoint x: 21, endPoint y: 35, distance: 62.8
click at [21, 35] on div "Firms Heppenstall & Schultz" at bounding box center [300, 33] width 586 height 17
copy link "Heppenstall & [PERSON_NAME]"
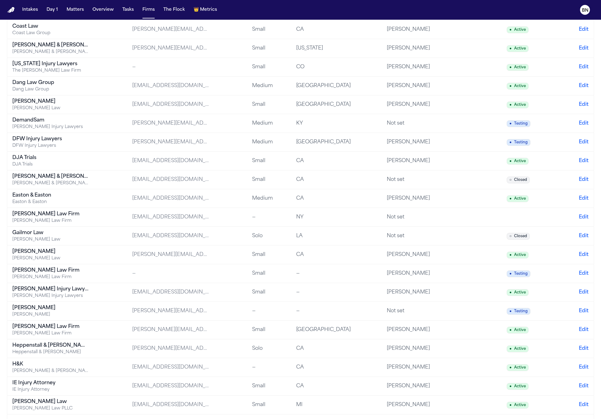
scroll to position [295, 0]
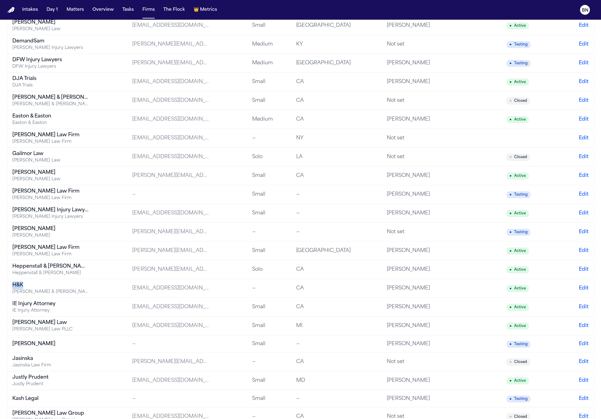
copy div "H&K"
drag, startPoint x: 26, startPoint y: 289, endPoint x: 13, endPoint y: 289, distance: 13.6
click at [13, 289] on div "H&K" at bounding box center [50, 285] width 77 height 7
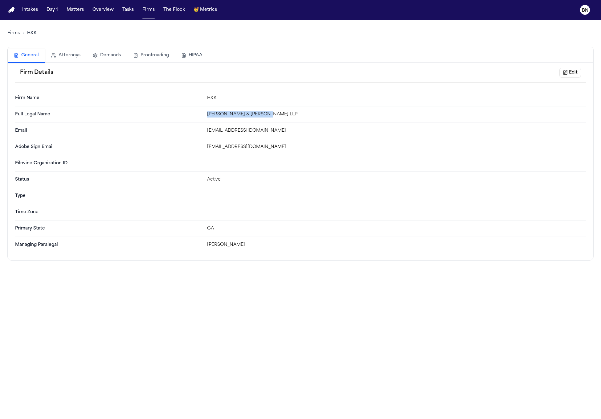
drag, startPoint x: 263, startPoint y: 116, endPoint x: 196, endPoint y: 113, distance: 67.5
click at [196, 113] on div "Full Legal Name Haderlein & Kouyoumdjian LLP" at bounding box center [300, 115] width 570 height 16
drag, startPoint x: 235, startPoint y: 100, endPoint x: 216, endPoint y: 99, distance: 18.8
click at [227, 100] on div "H&K" at bounding box center [396, 98] width 378 height 6
drag, startPoint x: 213, startPoint y: 99, endPoint x: 207, endPoint y: 98, distance: 5.6
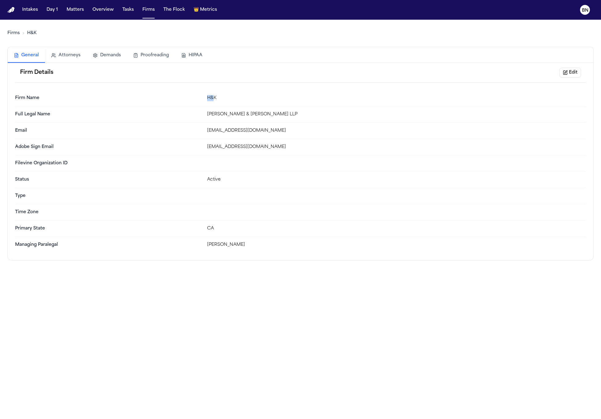
click at [207, 98] on div "H&K" at bounding box center [396, 98] width 378 height 6
drag, startPoint x: 215, startPoint y: 98, endPoint x: 204, endPoint y: 99, distance: 11.1
click at [204, 99] on div "Firm Name H&K" at bounding box center [300, 98] width 570 height 16
copy div "H&K"
click at [13, 32] on link "Firms" at bounding box center [13, 33] width 12 height 6
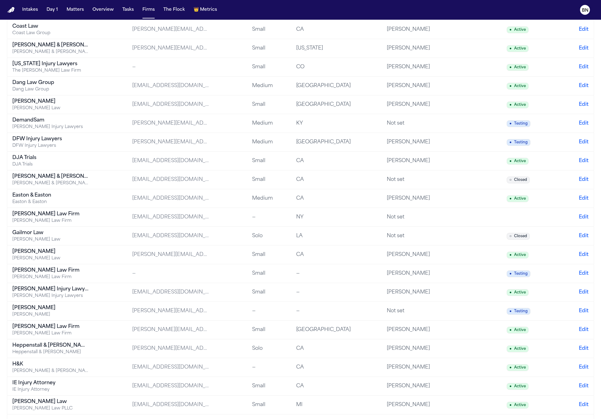
scroll to position [228, 0]
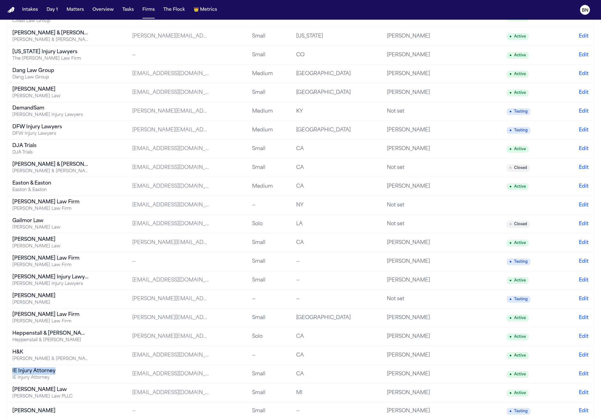
drag, startPoint x: 50, startPoint y: 376, endPoint x: 12, endPoint y: 374, distance: 37.9
click at [12, 374] on div "IE Injury Attorney" at bounding box center [50, 371] width 77 height 7
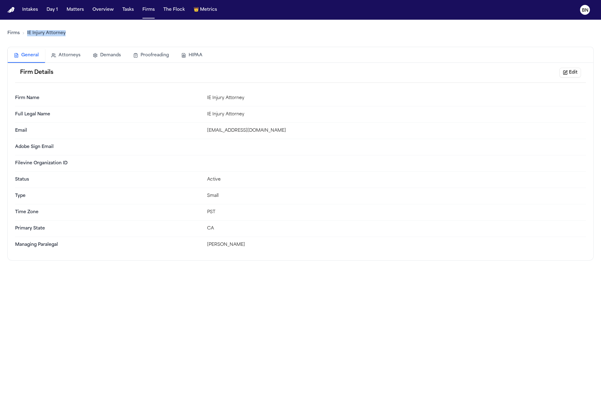
drag, startPoint x: 65, startPoint y: 34, endPoint x: 26, endPoint y: 33, distance: 38.2
click at [26, 33] on div "Firms IE Injury Attorney" at bounding box center [300, 33] width 586 height 17
copy link "IE Injury Attorney"
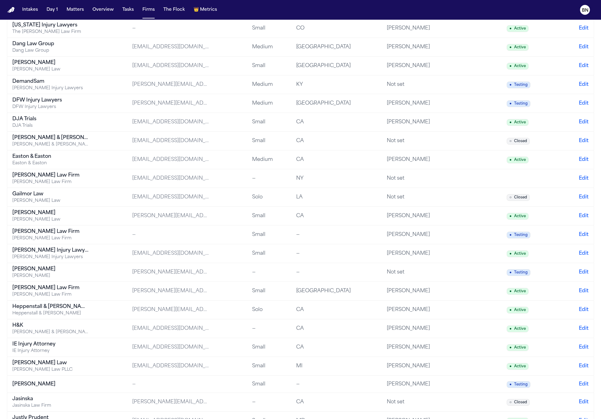
scroll to position [261, 0]
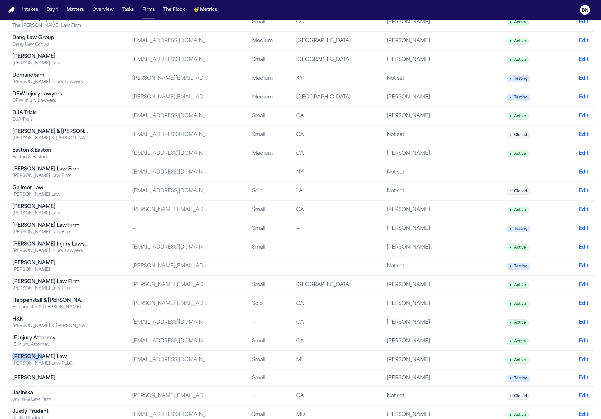
drag, startPoint x: 39, startPoint y: 362, endPoint x: 10, endPoint y: 363, distance: 29.6
click at [10, 363] on td "Jalal Law Jalal Abdallah Law PLLC" at bounding box center [67, 360] width 120 height 19
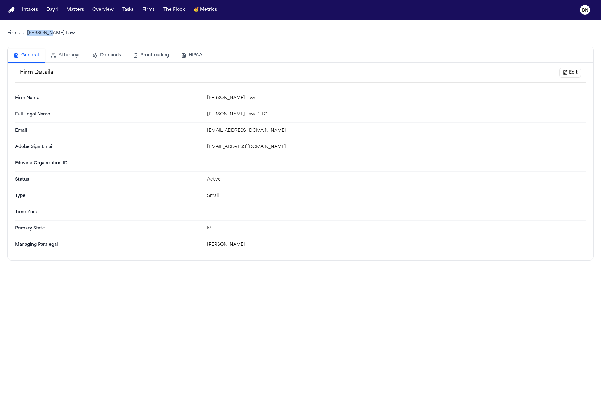
drag, startPoint x: 51, startPoint y: 37, endPoint x: 25, endPoint y: 32, distance: 26.6
click at [25, 32] on div "Firms Jalal Law" at bounding box center [300, 33] width 586 height 17
copy link "[PERSON_NAME] Law"
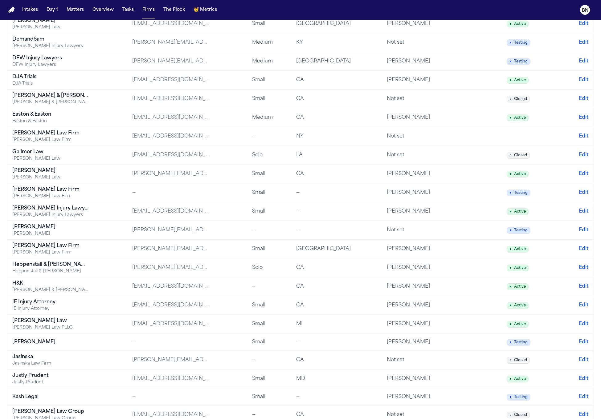
scroll to position [407, 0]
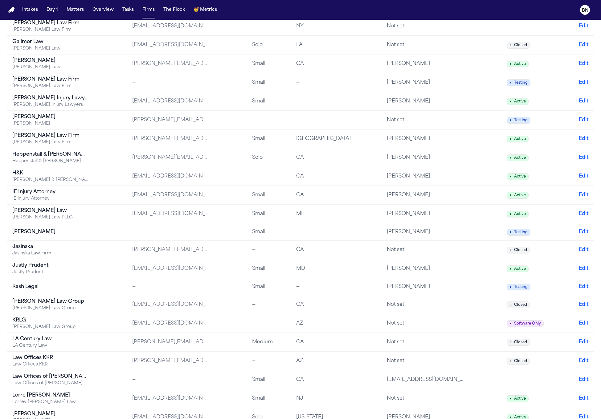
drag, startPoint x: 53, startPoint y: 239, endPoint x: 13, endPoint y: 237, distance: 39.8
click at [13, 237] on td "[PERSON_NAME]" at bounding box center [67, 232] width 120 height 17
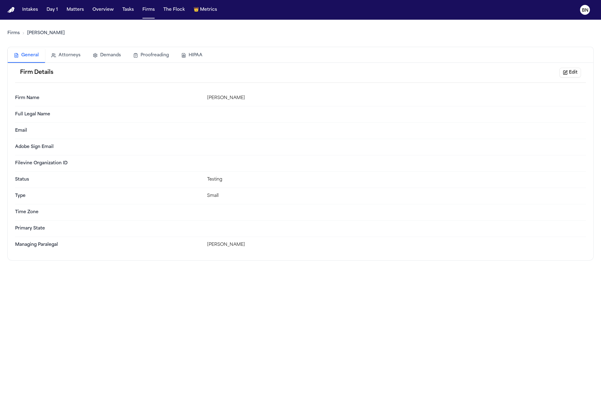
drag, startPoint x: 69, startPoint y: 36, endPoint x: 24, endPoint y: 34, distance: 45.0
click at [24, 34] on div "Firms J. Alexander Law" at bounding box center [300, 33] width 586 height 17
copy link "[PERSON_NAME]"
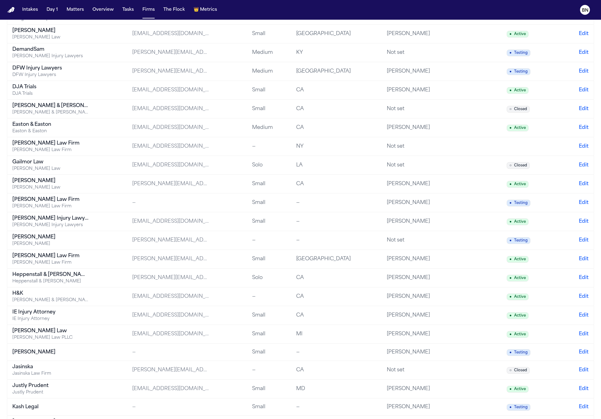
scroll to position [298, 0]
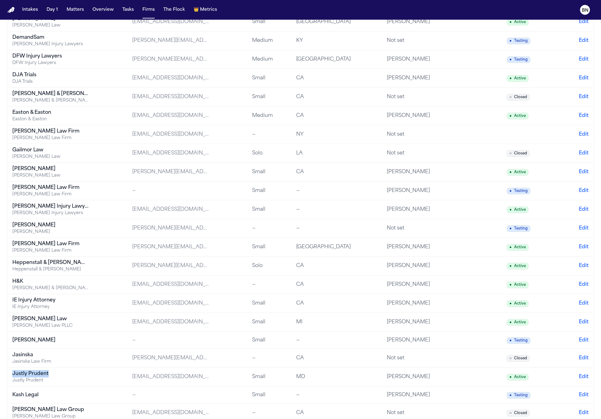
copy div "Justly Prudent"
drag, startPoint x: 50, startPoint y: 380, endPoint x: 8, endPoint y: 379, distance: 42.2
click at [8, 379] on td "Justly Prudent Justly Prudent" at bounding box center [67, 377] width 120 height 19
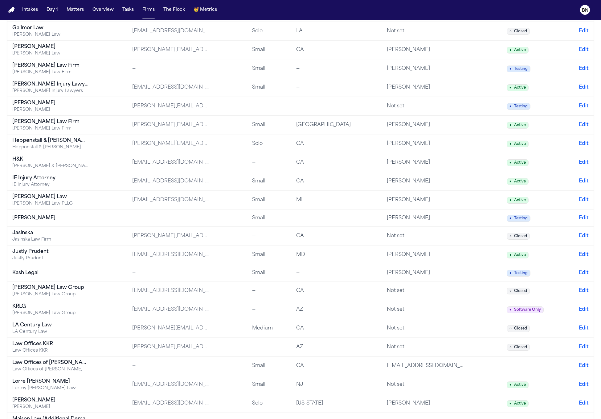
scroll to position [516, 0]
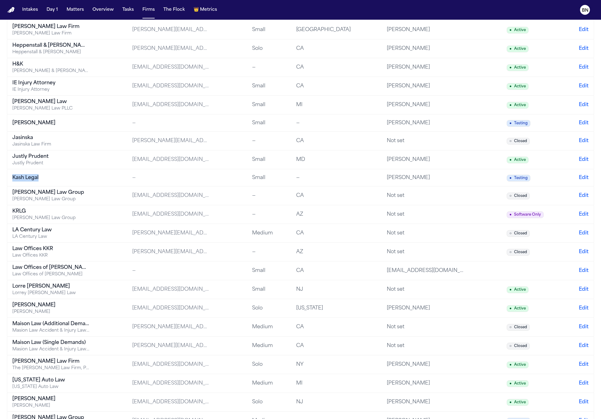
copy div "Kash Legal"
drag, startPoint x: 46, startPoint y: 184, endPoint x: 10, endPoint y: 182, distance: 36.1
click at [10, 182] on td "Kash Legal" at bounding box center [67, 177] width 120 height 17
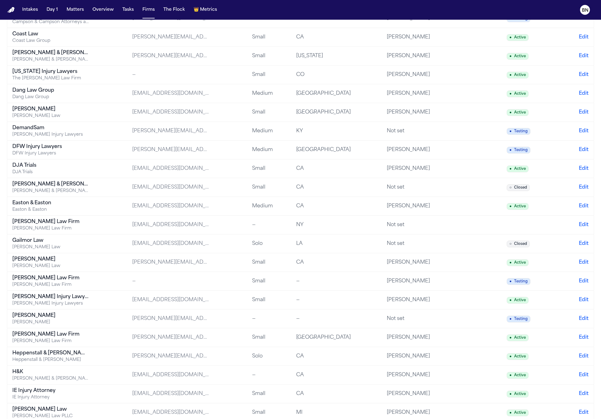
scroll to position [369, 0]
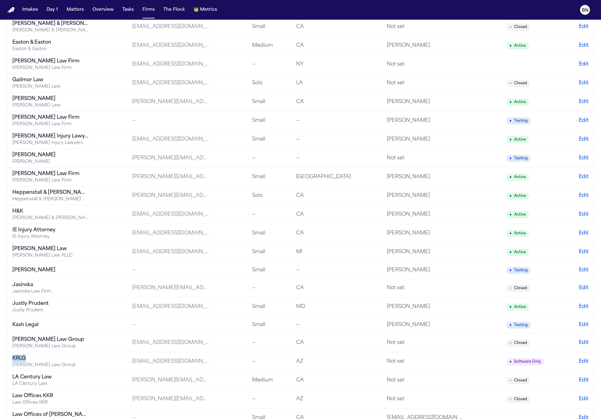
copy div "KRLG"
drag, startPoint x: 30, startPoint y: 361, endPoint x: 8, endPoint y: 363, distance: 22.6
click at [8, 363] on td "KRLG Kurtz Riley Law Group" at bounding box center [67, 362] width 120 height 19
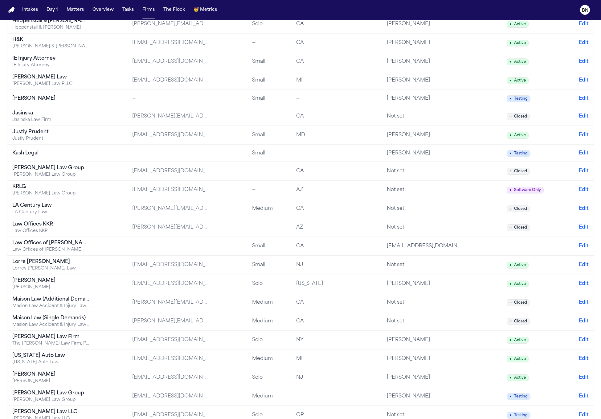
scroll to position [588, 0]
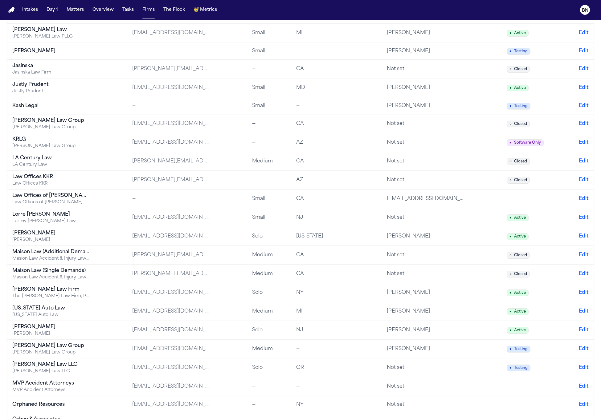
drag, startPoint x: 58, startPoint y: 240, endPoint x: 12, endPoint y: 239, distance: 45.6
click at [12, 237] on div "[PERSON_NAME]" at bounding box center [50, 233] width 77 height 7
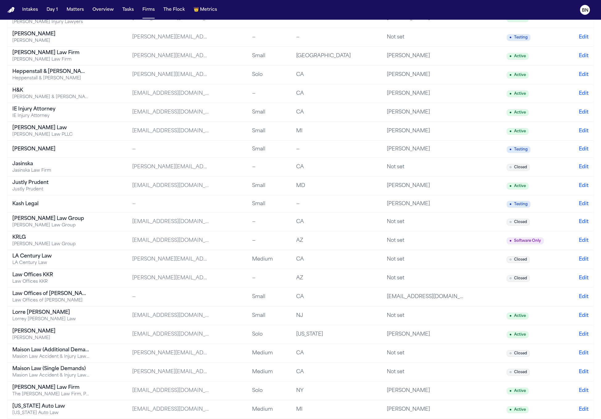
scroll to position [496, 0]
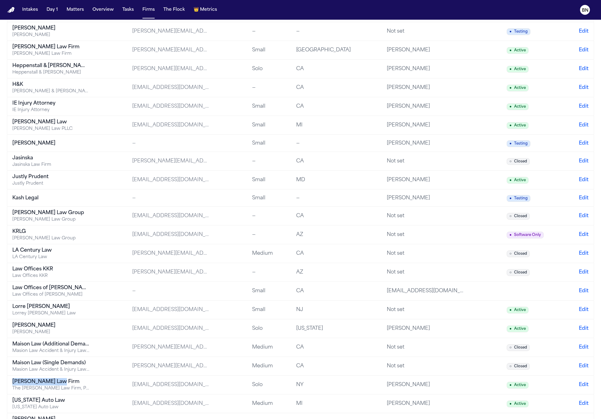
copy div "[PERSON_NAME] Law Firm"
drag, startPoint x: 61, startPoint y: 389, endPoint x: 10, endPoint y: 386, distance: 51.2
click at [10, 386] on td "Martello Law Firm The Martello Law Firm, PLLC" at bounding box center [67, 385] width 120 height 19
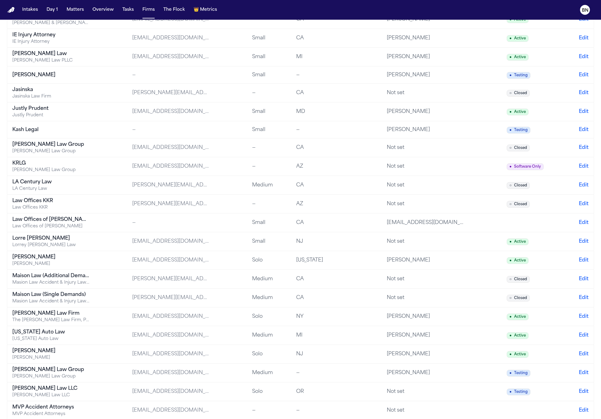
scroll to position [577, 0]
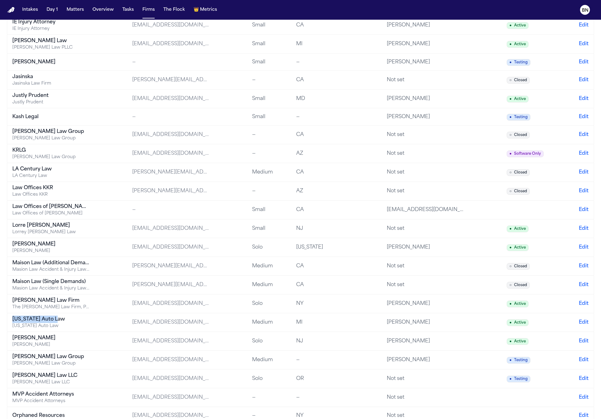
drag, startPoint x: 62, startPoint y: 327, endPoint x: 10, endPoint y: 326, distance: 51.5
click at [10, 326] on td "Michigan Auto Law Michigan Auto Law" at bounding box center [67, 323] width 120 height 19
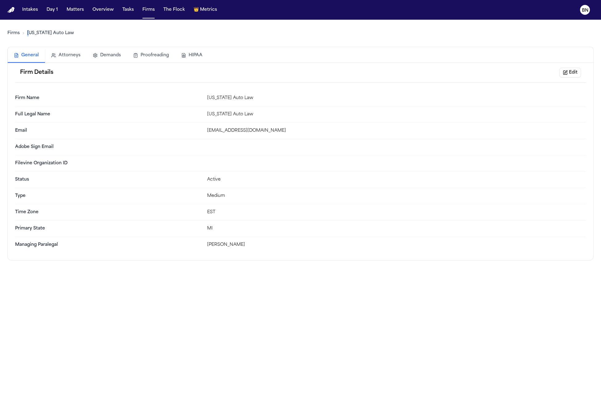
drag, startPoint x: 72, startPoint y: 29, endPoint x: 33, endPoint y: 31, distance: 39.2
click at [32, 31] on div "Firms Michigan Auto Law" at bounding box center [300, 33] width 586 height 17
drag, startPoint x: 75, startPoint y: 34, endPoint x: 25, endPoint y: 33, distance: 49.6
click at [25, 33] on div "Firms Michigan Auto Law" at bounding box center [300, 33] width 586 height 17
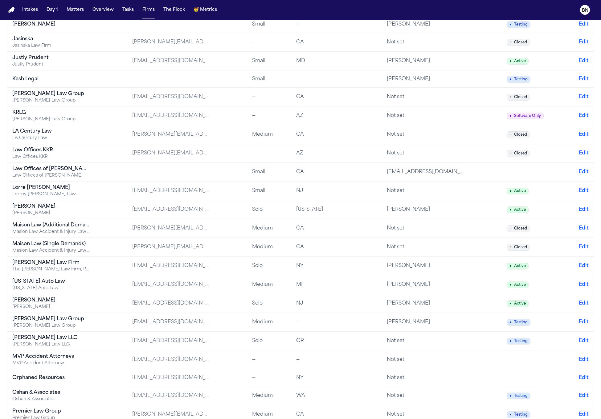
scroll to position [621, 0]
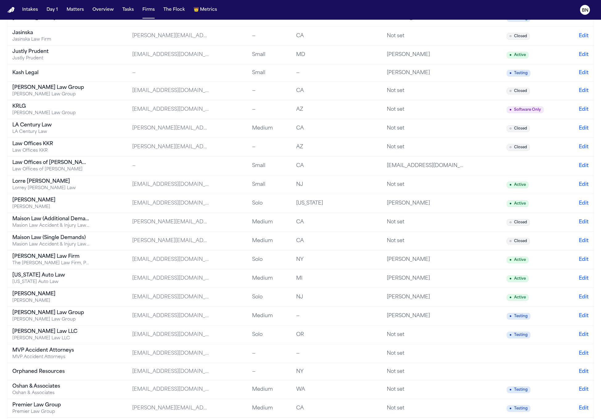
drag, startPoint x: 66, startPoint y: 302, endPoint x: 11, endPoint y: 300, distance: 54.8
click at [11, 300] on td "Mohamed K Ahmed Mohamed K Ahmed" at bounding box center [67, 297] width 120 height 19
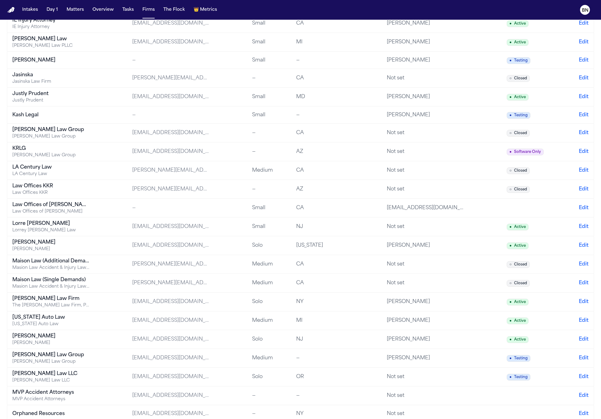
scroll to position [585, 0]
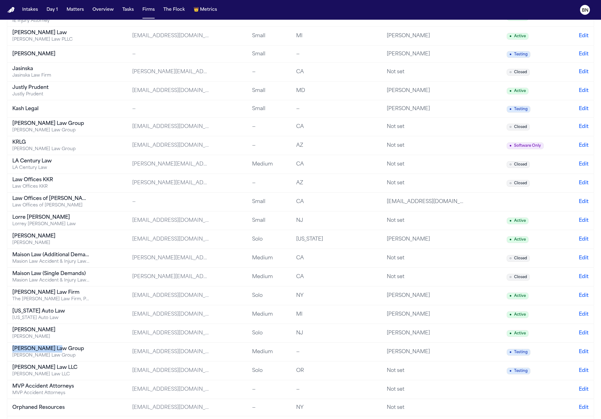
drag, startPoint x: 66, startPoint y: 357, endPoint x: 8, endPoint y: 355, distance: 58.0
click at [8, 355] on td "Morgan Law Group Morgan Law Group" at bounding box center [67, 352] width 120 height 19
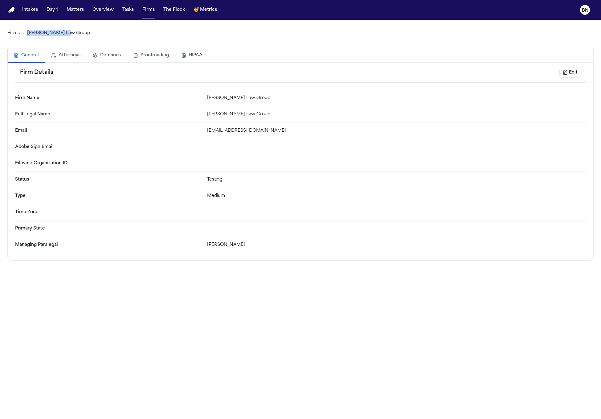
drag, startPoint x: 66, startPoint y: 37, endPoint x: 27, endPoint y: 34, distance: 38.9
click at [27, 34] on div "Firms Morgan Law Group" at bounding box center [300, 33] width 586 height 17
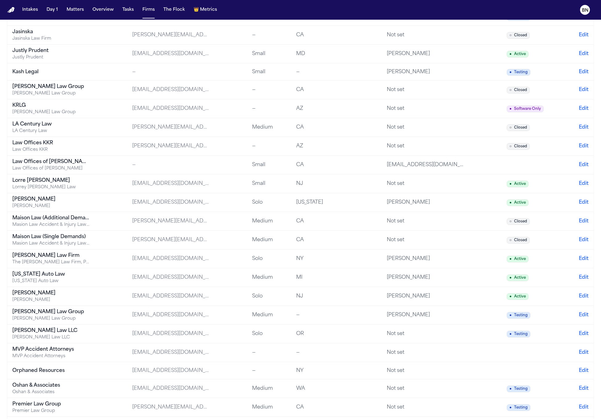
scroll to position [717, 0]
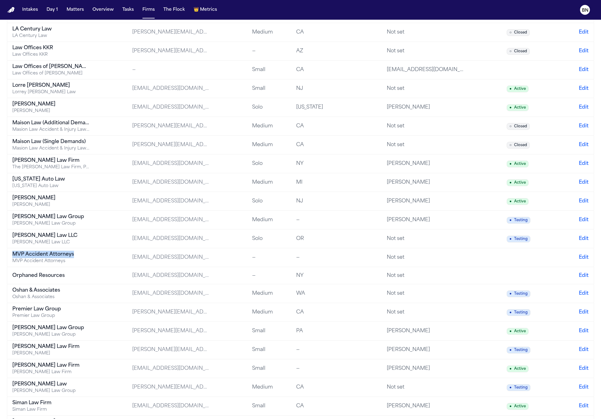
drag, startPoint x: 78, startPoint y: 261, endPoint x: 11, endPoint y: 261, distance: 66.8
click at [11, 261] on td "MVP Accident Attorneys MVP Accident Attorneys" at bounding box center [67, 258] width 120 height 19
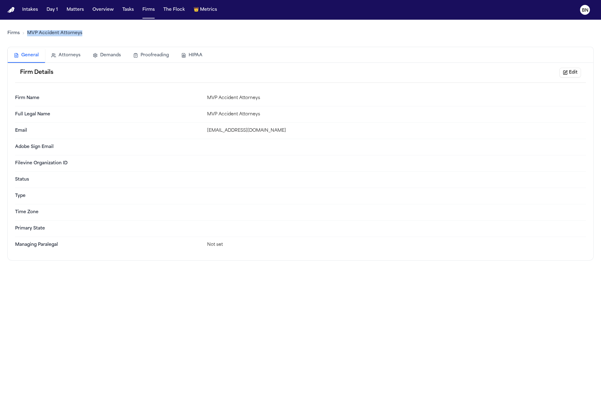
drag, startPoint x: 95, startPoint y: 32, endPoint x: 28, endPoint y: 34, distance: 66.6
click at [28, 34] on div "Firms MVP Accident Attorneys" at bounding box center [300, 33] width 586 height 17
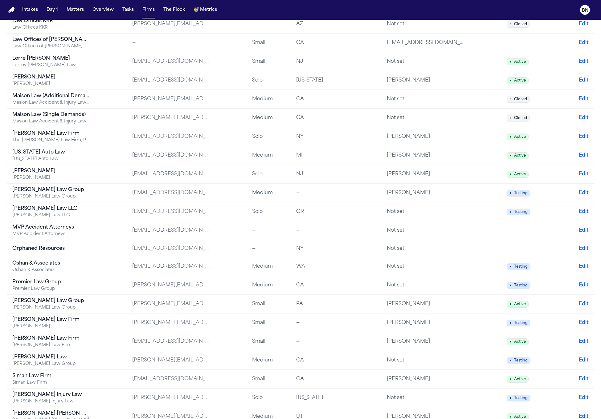
scroll to position [738, 0]
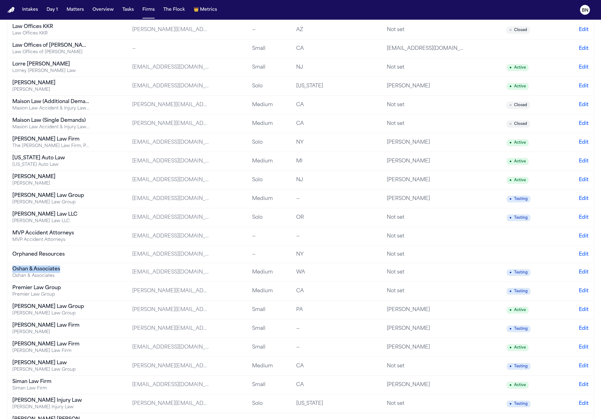
drag, startPoint x: 66, startPoint y: 276, endPoint x: 10, endPoint y: 277, distance: 56.1
click at [10, 277] on td "Oshan & Associates Oshan & Associates" at bounding box center [67, 272] width 120 height 19
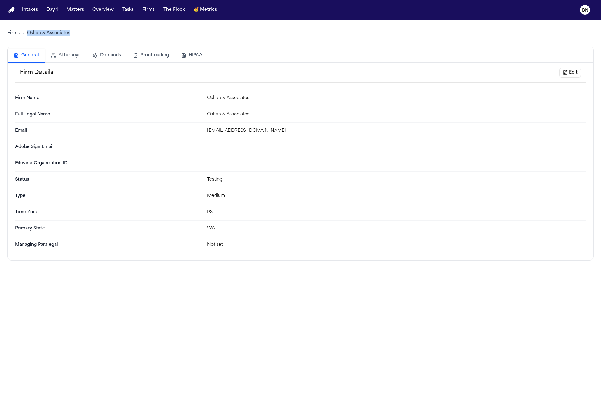
drag, startPoint x: 78, startPoint y: 34, endPoint x: 26, endPoint y: 34, distance: 51.7
click at [26, 34] on div "Firms Oshan & Associates" at bounding box center [300, 33] width 586 height 17
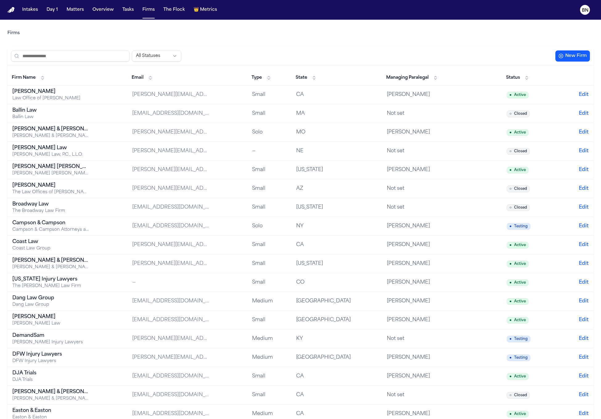
scroll to position [833, 0]
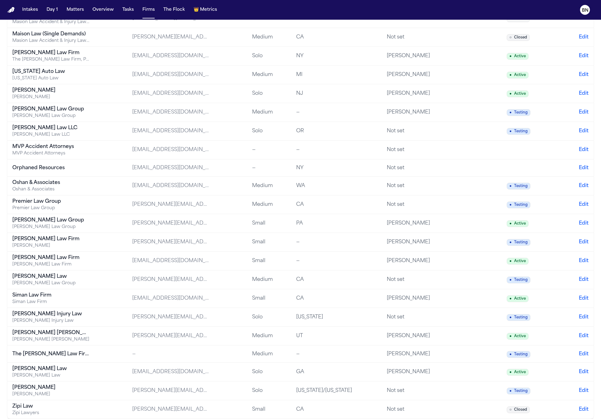
click at [76, 201] on div "Premier Law Group" at bounding box center [50, 201] width 77 height 7
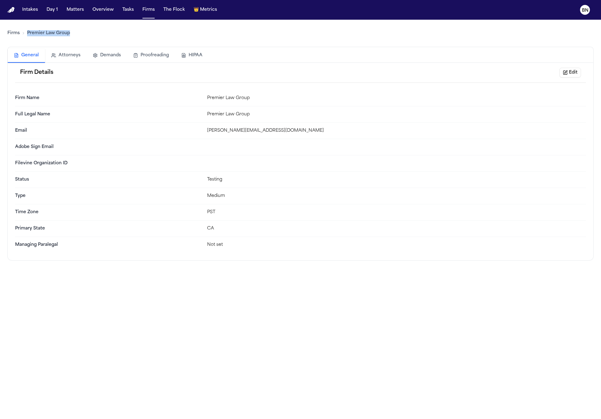
drag, startPoint x: 83, startPoint y: 37, endPoint x: 25, endPoint y: 34, distance: 58.0
click at [25, 34] on div "Firms Premier Law Group" at bounding box center [300, 33] width 586 height 17
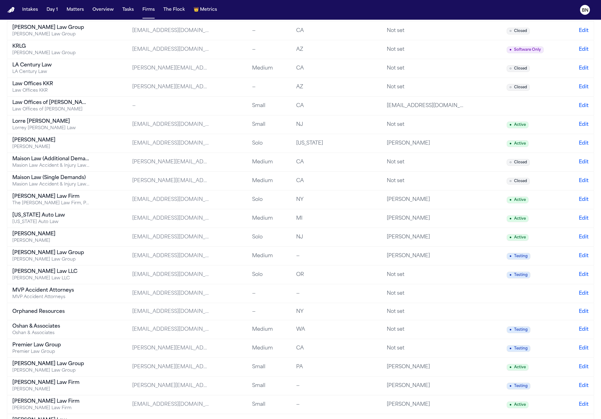
scroll to position [693, 0]
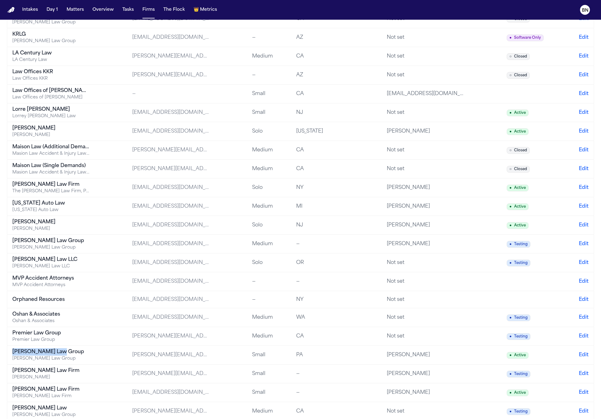
drag, startPoint x: 67, startPoint y: 360, endPoint x: 12, endPoint y: 358, distance: 54.8
click at [12, 356] on div "[PERSON_NAME] Law Group" at bounding box center [50, 352] width 77 height 7
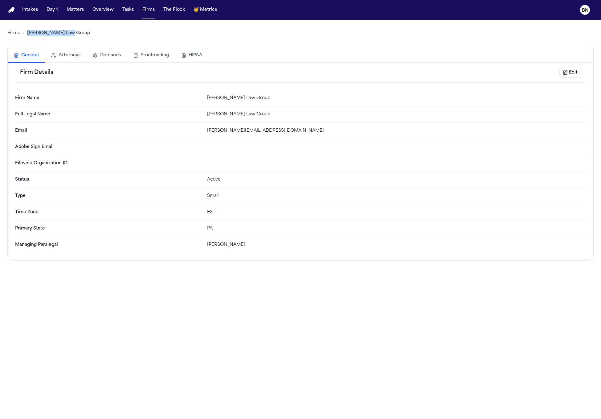
drag, startPoint x: 80, startPoint y: 33, endPoint x: 27, endPoint y: 33, distance: 52.7
click at [27, 33] on div "Firms Romanow Law Group" at bounding box center [300, 33] width 586 height 17
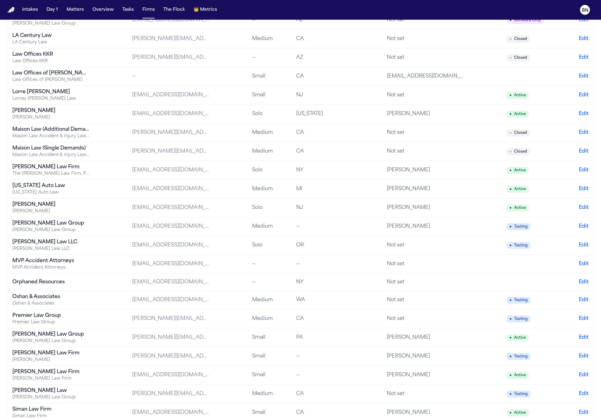
scroll to position [806, 0]
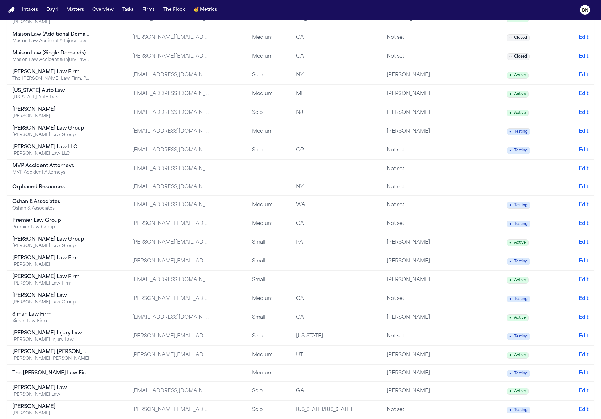
click at [78, 268] on div "James Rubinowitz" at bounding box center [50, 265] width 77 height 6
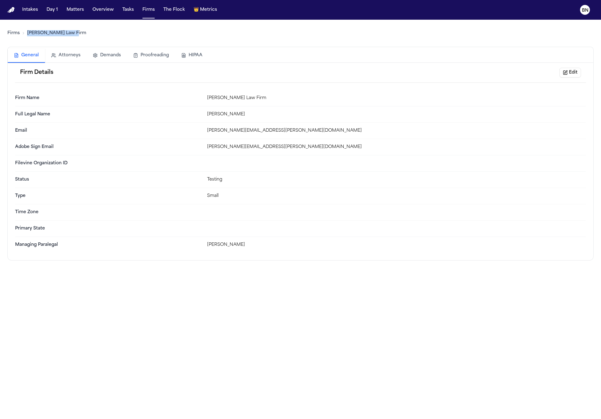
drag, startPoint x: 80, startPoint y: 32, endPoint x: 26, endPoint y: 34, distance: 53.9
click at [26, 34] on div "Firms Rubinowitz Law Firm" at bounding box center [300, 33] width 586 height 17
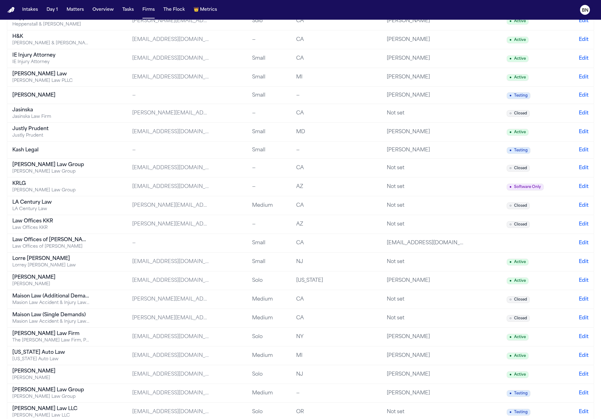
scroll to position [833, 0]
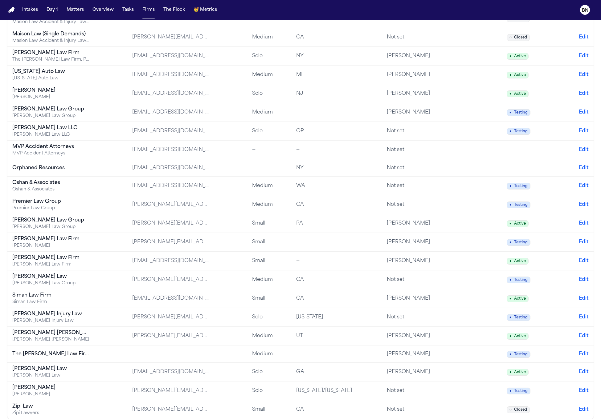
click at [77, 262] on div "[PERSON_NAME] Law Firm" at bounding box center [50, 265] width 77 height 6
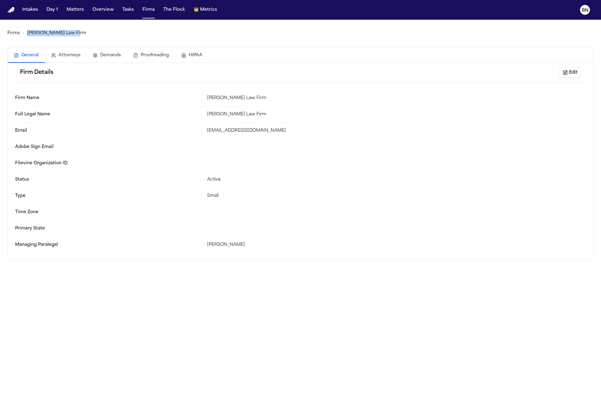
drag, startPoint x: 79, startPoint y: 36, endPoint x: 25, endPoint y: 32, distance: 53.7
click at [25, 32] on div "Firms Ruy Mireles Law Firm" at bounding box center [300, 33] width 586 height 17
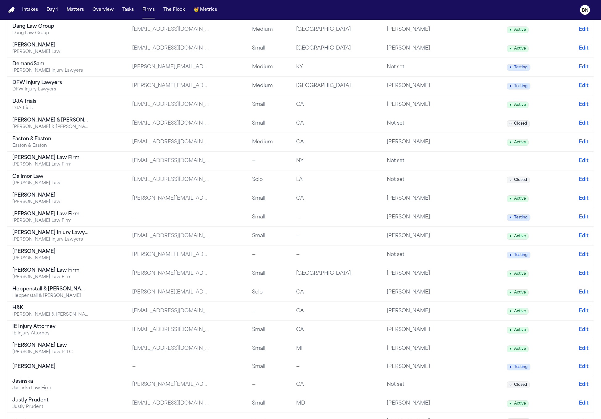
scroll to position [833, 0]
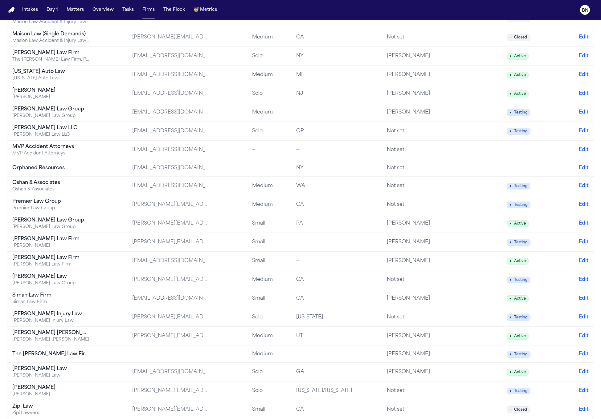
click at [68, 281] on div "Sedaghat Law Group" at bounding box center [50, 284] width 77 height 6
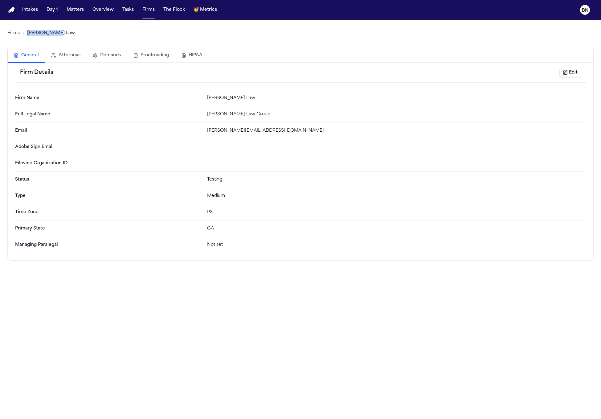
drag, startPoint x: 64, startPoint y: 33, endPoint x: 26, endPoint y: 30, distance: 38.0
click at [26, 30] on div "Firms Sedaghat Law" at bounding box center [300, 33] width 586 height 17
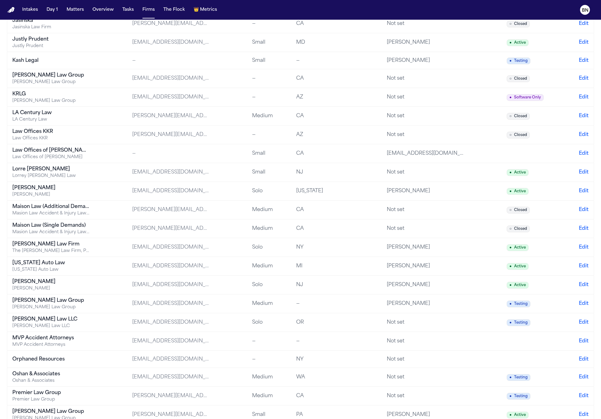
scroll to position [833, 0]
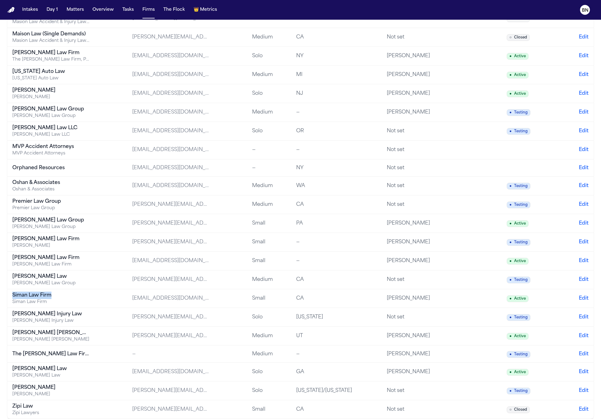
drag, startPoint x: 56, startPoint y: 297, endPoint x: 13, endPoint y: 297, distance: 43.7
click at [13, 297] on div "Siman Law Firm" at bounding box center [50, 295] width 77 height 7
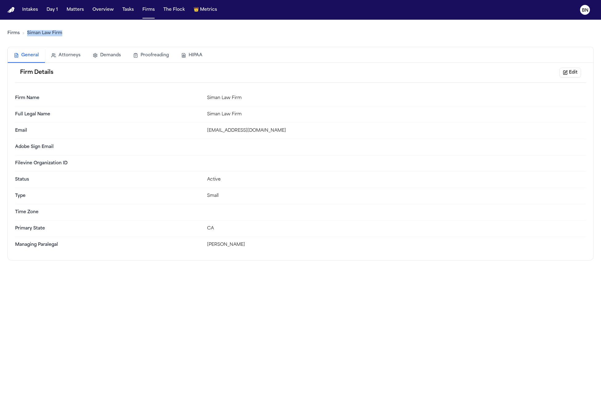
drag, startPoint x: 59, startPoint y: 34, endPoint x: 27, endPoint y: 33, distance: 31.7
click at [27, 33] on div "Firms Siman Law Firm" at bounding box center [300, 33] width 586 height 17
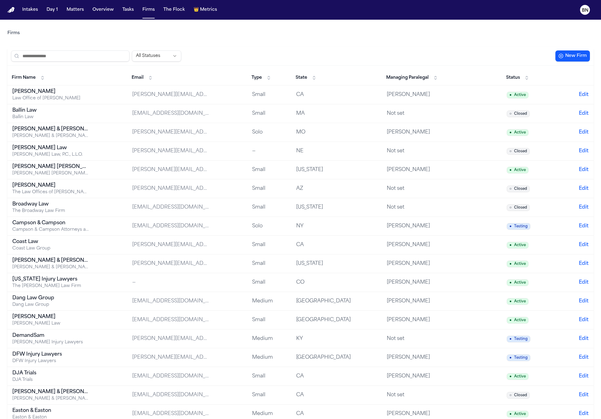
scroll to position [833, 0]
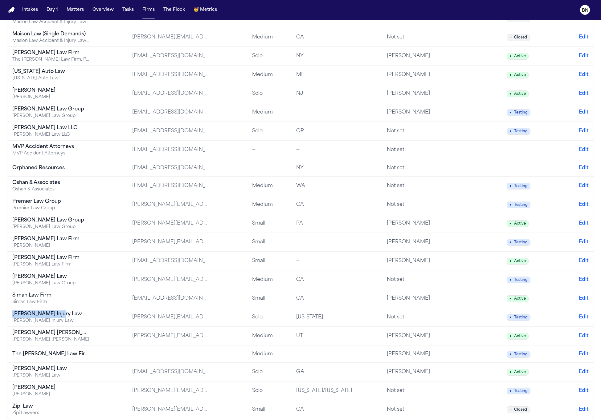
drag, startPoint x: 66, startPoint y: 316, endPoint x: 12, endPoint y: 314, distance: 54.5
click at [12, 314] on td "Spencer Injury Law Spencer Injury Law" at bounding box center [67, 317] width 120 height 19
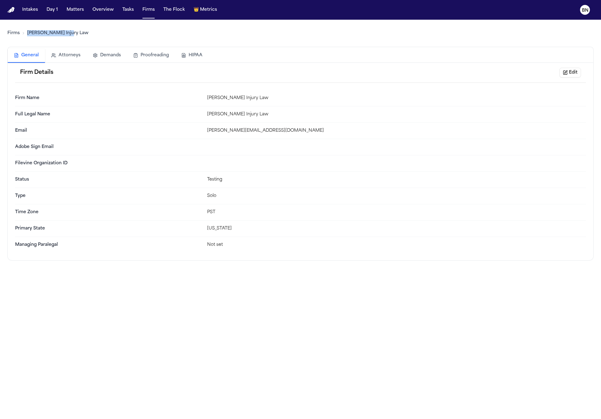
drag, startPoint x: 74, startPoint y: 30, endPoint x: 97, endPoint y: 36, distance: 23.5
click at [97, 36] on div "Firms Spencer Injury Law" at bounding box center [300, 33] width 586 height 17
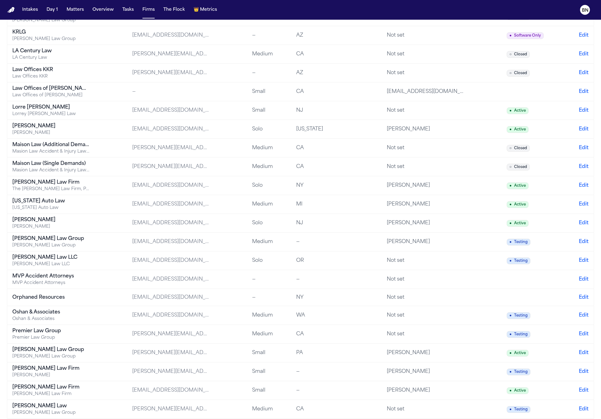
scroll to position [833, 0]
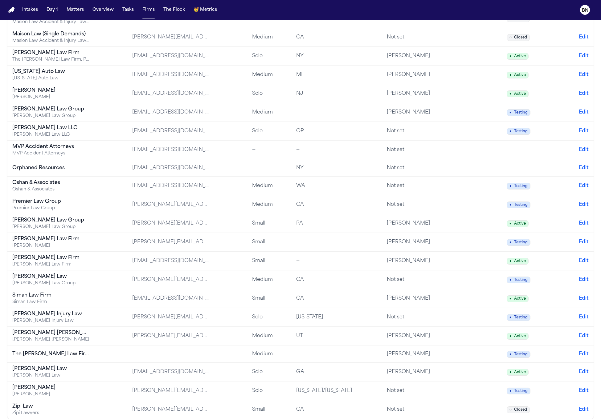
click at [67, 337] on div "[PERSON_NAME] [PERSON_NAME]" at bounding box center [50, 340] width 77 height 6
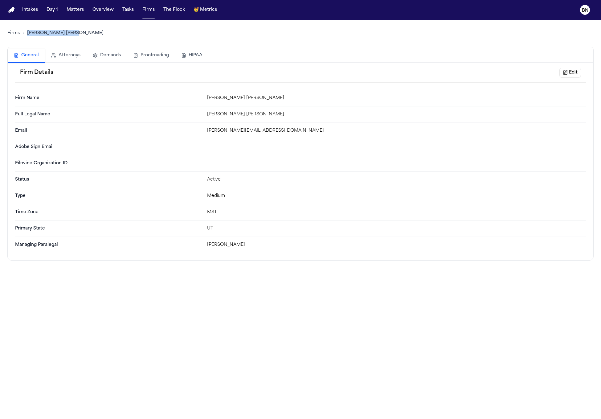
drag, startPoint x: 44, startPoint y: 30, endPoint x: 27, endPoint y: 31, distance: 17.0
click at [27, 31] on div "Firms Steele Adams Hosman" at bounding box center [300, 33] width 586 height 17
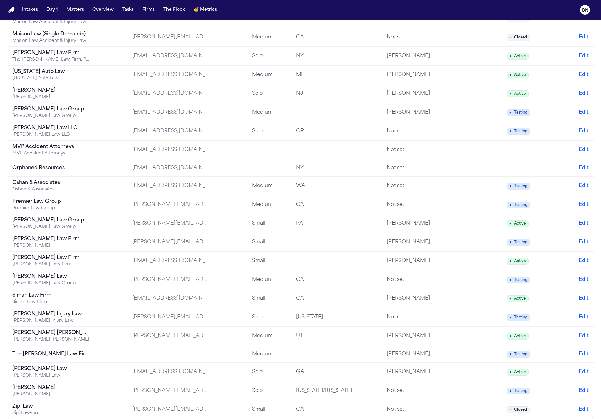
scroll to position [833, 0]
click at [74, 368] on div "[PERSON_NAME] Law" at bounding box center [50, 369] width 77 height 7
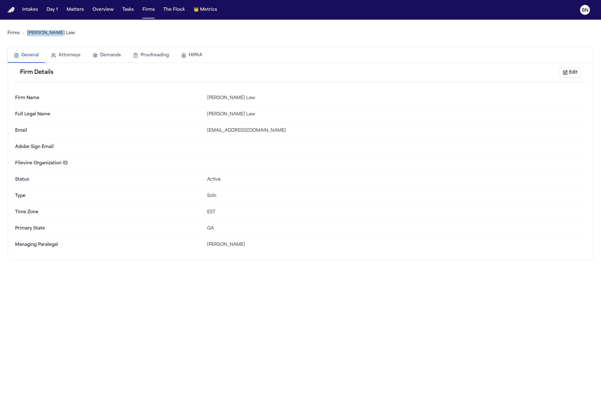
drag, startPoint x: 70, startPoint y: 34, endPoint x: 27, endPoint y: 34, distance: 43.1
click at [27, 34] on div "Firms Ugwonali Law" at bounding box center [300, 33] width 586 height 17
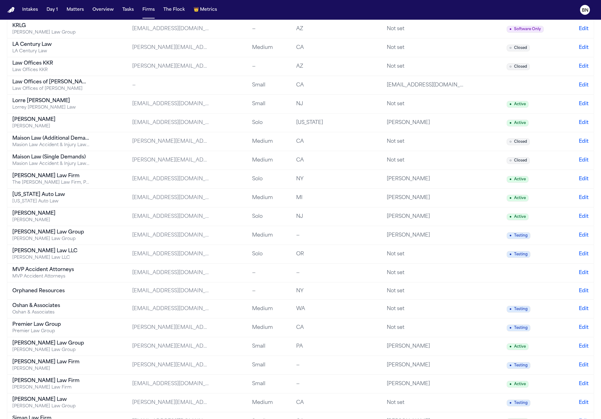
scroll to position [833, 0]
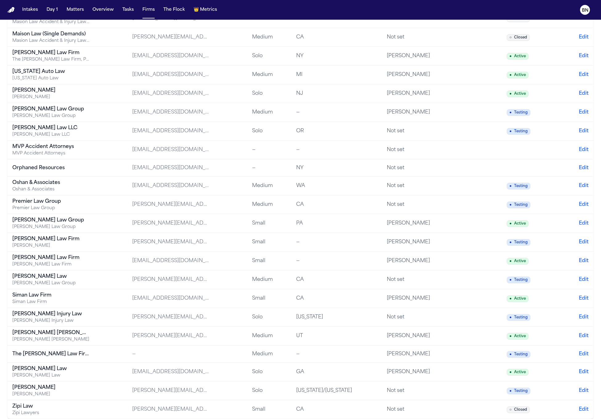
click at [67, 386] on div "[PERSON_NAME]" at bounding box center [50, 387] width 77 height 7
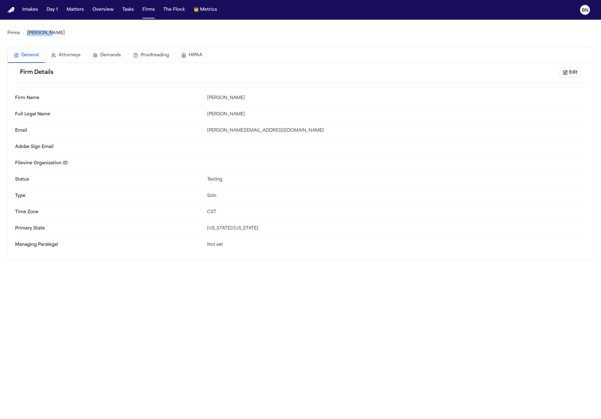
drag, startPoint x: 57, startPoint y: 37, endPoint x: 26, endPoint y: 34, distance: 31.6
click at [26, 34] on div "Firms Yanni Law" at bounding box center [300, 33] width 586 height 17
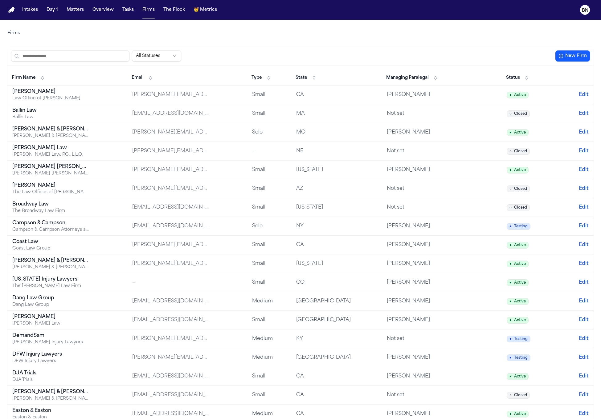
click at [92, 175] on td "Blaska Holm Blaska Holm Trial Attorneys" at bounding box center [67, 170] width 120 height 19
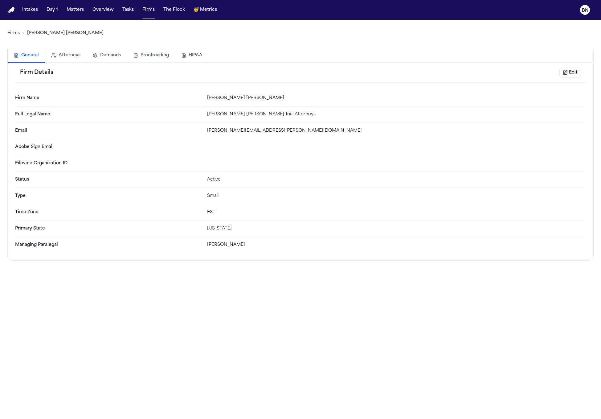
click at [243, 116] on div "Blaska Holm Trial Attorneys" at bounding box center [396, 114] width 378 height 6
drag, startPoint x: 274, startPoint y: 136, endPoint x: 241, endPoint y: 134, distance: 33.3
click at [241, 134] on div "Email charles.blaska@blaskaholm.com" at bounding box center [300, 131] width 570 height 16
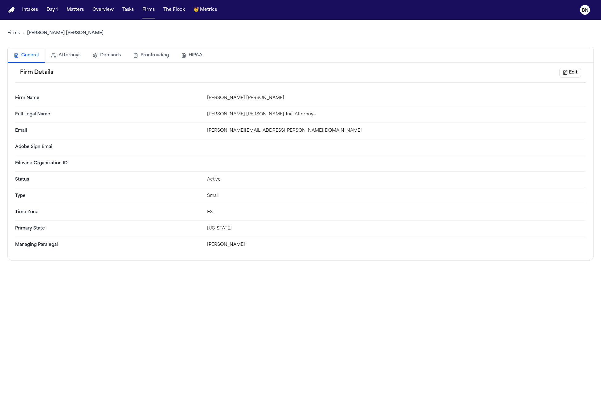
click at [273, 136] on div "Email charles.blaska@blaskaholm.com" at bounding box center [300, 131] width 570 height 16
drag, startPoint x: 261, startPoint y: 134, endPoint x: 241, endPoint y: 132, distance: 19.7
click at [241, 132] on div "charles.blaska@blaskaholm.com" at bounding box center [396, 131] width 378 height 6
click at [249, 116] on div "Blaska Holm Trial Attorneys" at bounding box center [396, 114] width 378 height 6
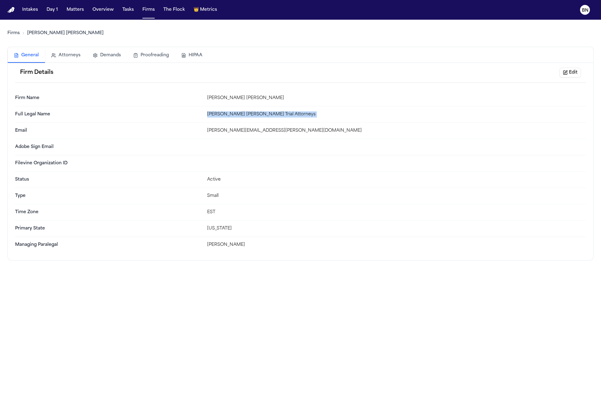
click at [249, 116] on div "Blaska Holm Trial Attorneys" at bounding box center [396, 114] width 378 height 6
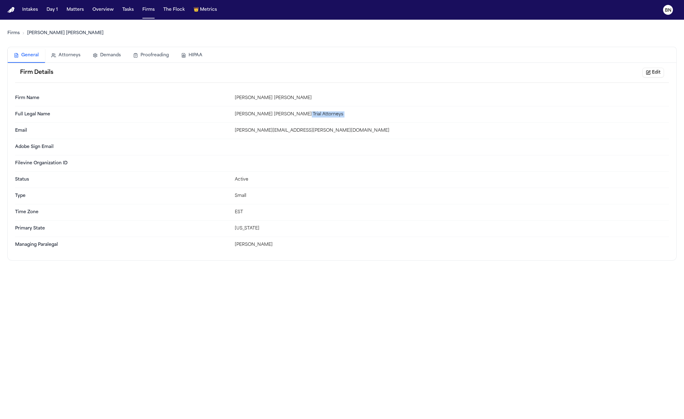
click at [268, 118] on div "Full Legal Name Blaska Holm Trial Attorneys" at bounding box center [342, 115] width 654 height 16
click at [268, 117] on div "Blaska Holm Trial Attorneys" at bounding box center [452, 114] width 434 height 6
click at [14, 33] on link "Firms" at bounding box center [13, 33] width 12 height 6
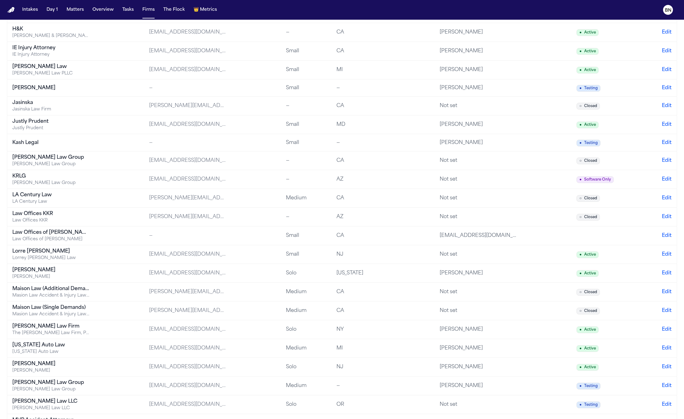
scroll to position [711, 0]
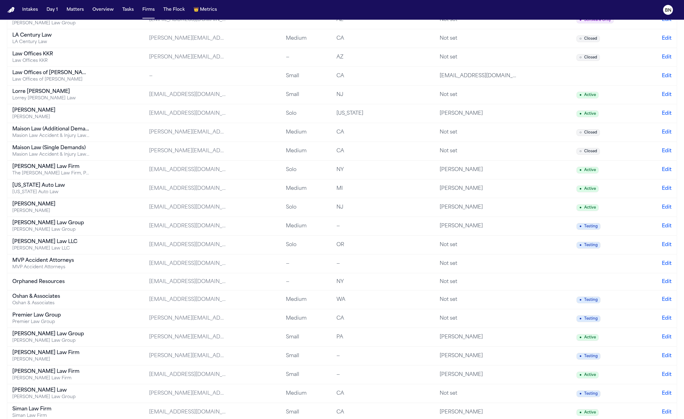
click at [87, 376] on div "[PERSON_NAME] Law Firm" at bounding box center [50, 371] width 77 height 7
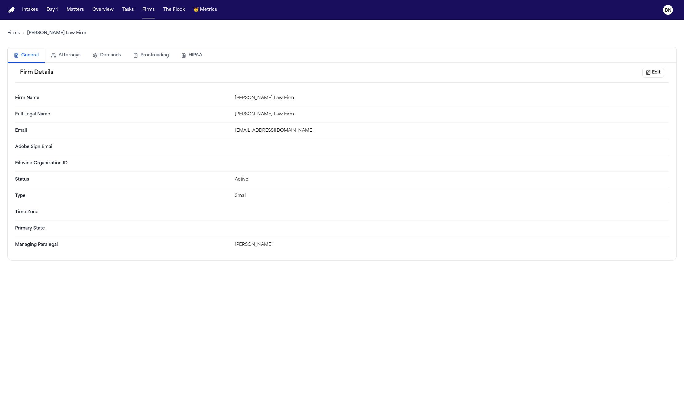
click at [271, 119] on div "Full Legal Name Ruy Mireles Law Firm" at bounding box center [342, 115] width 654 height 16
click at [271, 118] on div "[PERSON_NAME] Law Firm" at bounding box center [452, 114] width 434 height 6
click at [294, 130] on div "ruymireleslawfirm@gmail.com" at bounding box center [452, 131] width 434 height 6
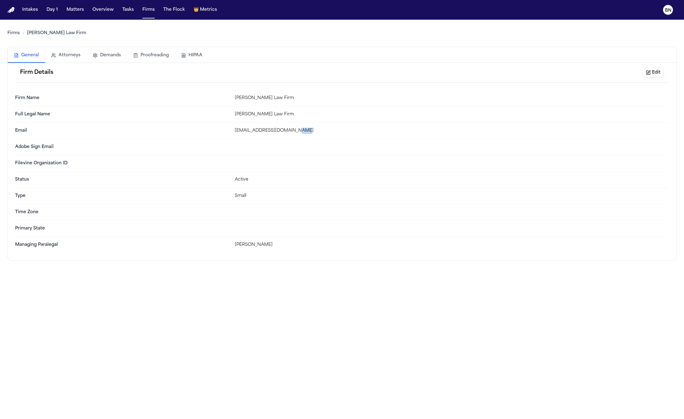
click at [294, 130] on div "ruymireleslawfirm@gmail.com" at bounding box center [452, 131] width 434 height 6
